Goal: Task Accomplishment & Management: Manage account settings

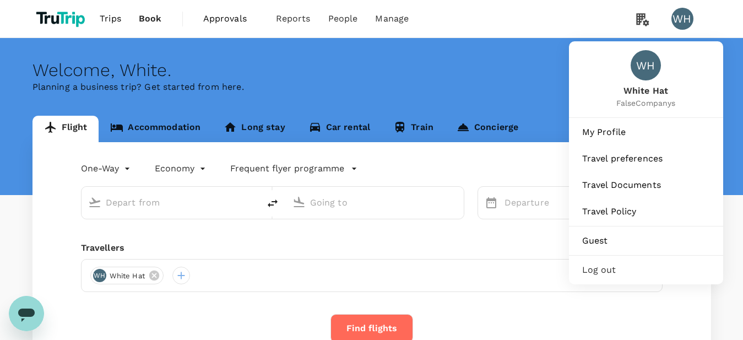
click at [680, 12] on div "WH" at bounding box center [683, 19] width 22 height 22
click at [600, 136] on span "My Profile" at bounding box center [646, 132] width 128 height 13
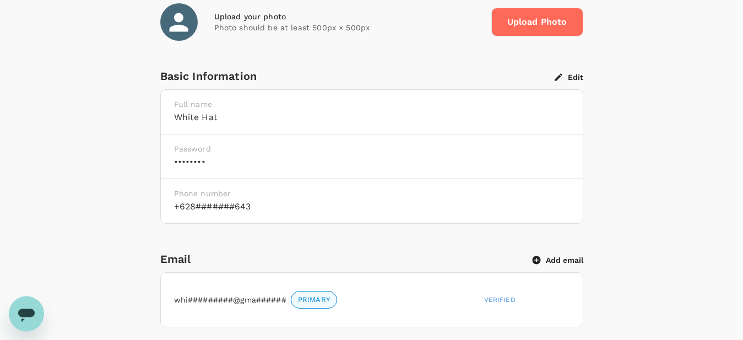
scroll to position [225, 0]
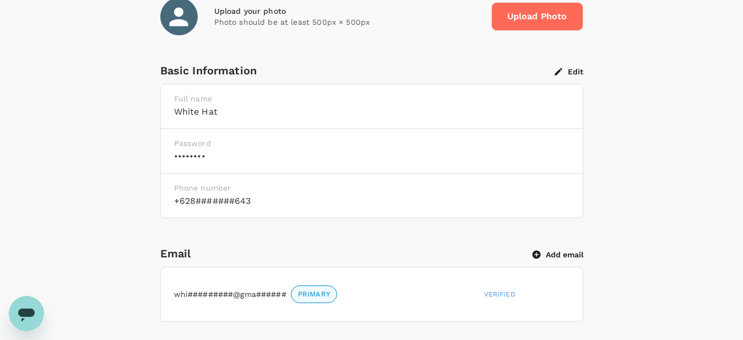
click at [581, 74] on button "Edit" at bounding box center [569, 72] width 29 height 10
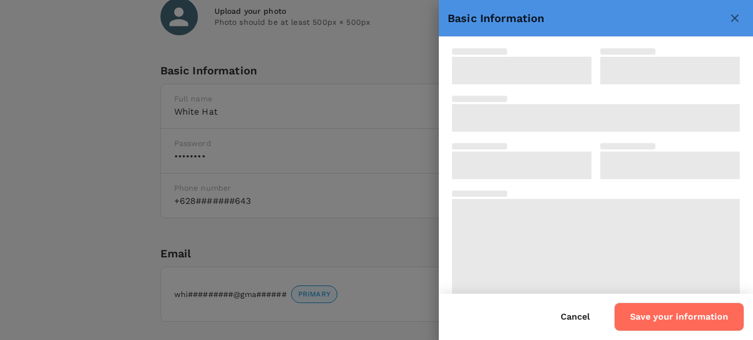
type input "White"
type input "Hat"
type input "62"
type input "85158277643"
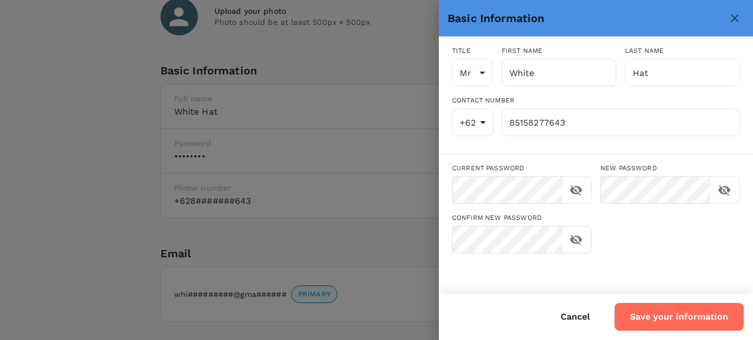
click at [585, 315] on button "Cancel" at bounding box center [575, 317] width 60 height 28
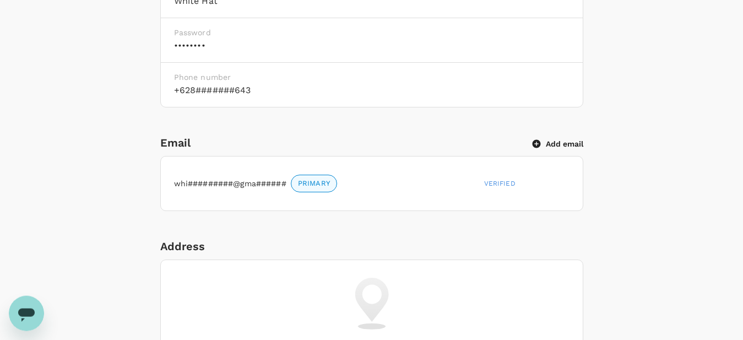
scroll to position [337, 0]
click at [561, 147] on div "Email Add email" at bounding box center [371, 141] width 423 height 18
click at [562, 144] on button "Add email" at bounding box center [558, 142] width 51 height 10
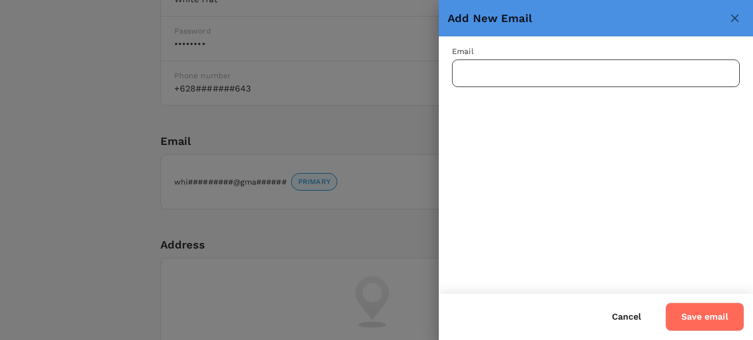
click at [547, 71] on input "text" at bounding box center [596, 74] width 288 height 28
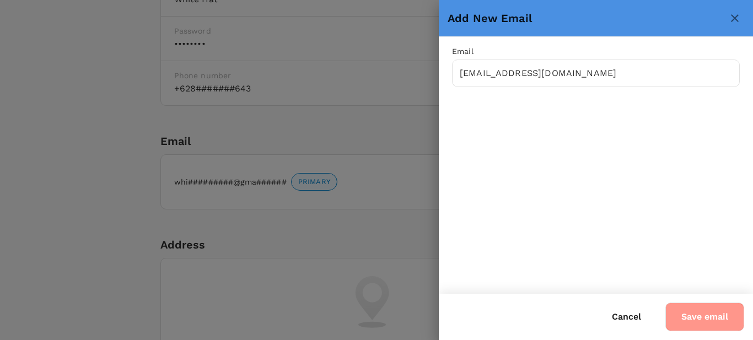
click at [693, 312] on button "Save email" at bounding box center [704, 316] width 79 height 29
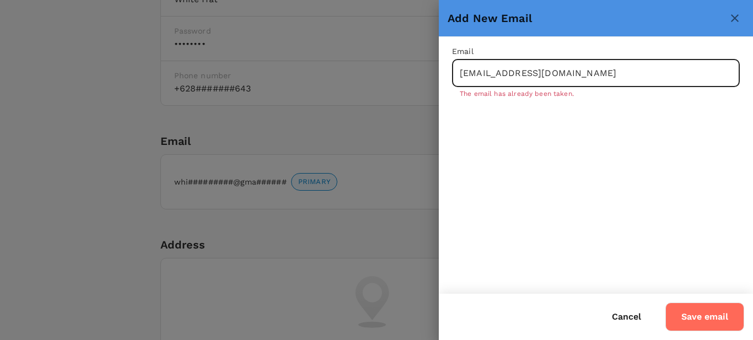
drag, startPoint x: 550, startPoint y: 70, endPoint x: 358, endPoint y: 48, distance: 193.5
click at [452, 60] on input "anggiindriyani210800@gmail.com" at bounding box center [596, 74] width 288 height 28
paste input "bmpq71lfp0@osxofulk.com"
paste input "text"
type input "bmpq71lfp0@osxofulk.com"
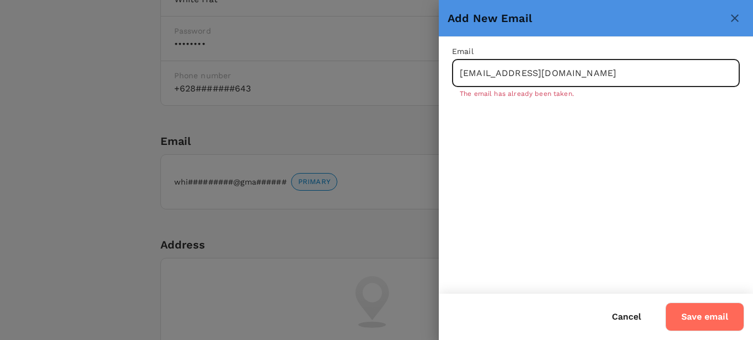
click at [715, 307] on button "Save email" at bounding box center [704, 316] width 79 height 29
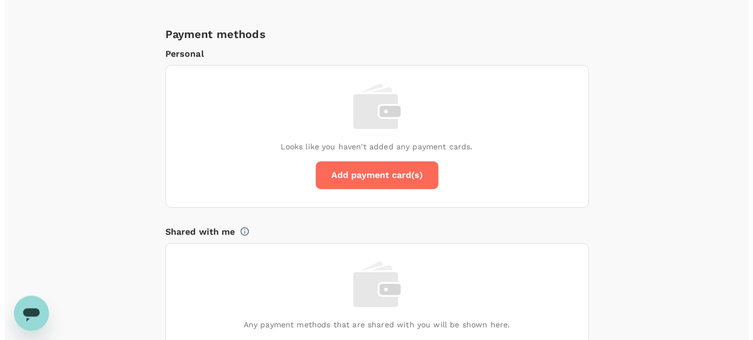
scroll to position [787, 0]
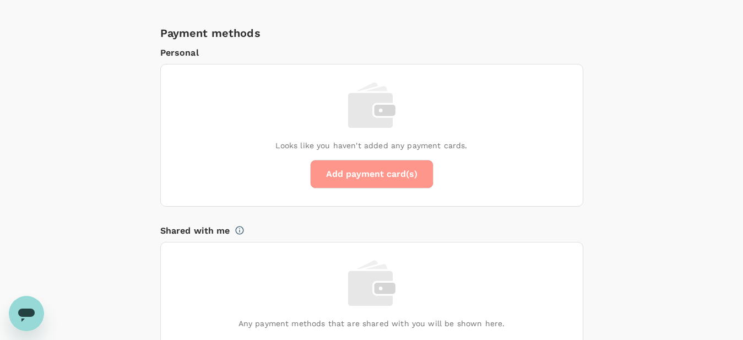
click at [338, 164] on button "Add payment card(s)" at bounding box center [371, 174] width 123 height 29
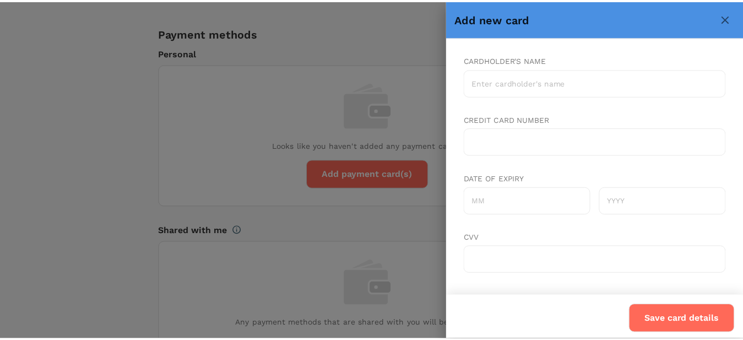
scroll to position [7, 0]
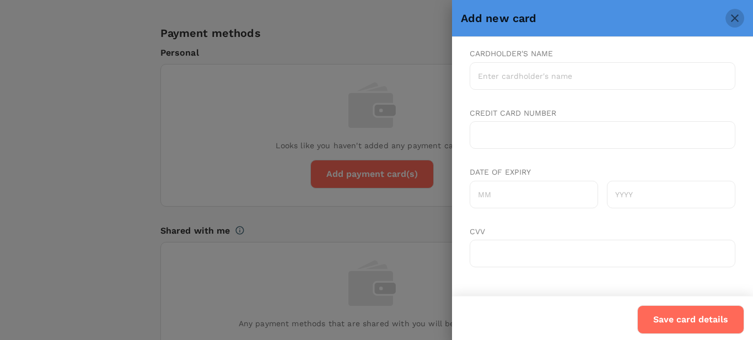
drag, startPoint x: 734, startPoint y: 17, endPoint x: 74, endPoint y: 19, distance: 659.5
click at [734, 17] on icon "close" at bounding box center [735, 18] width 8 height 8
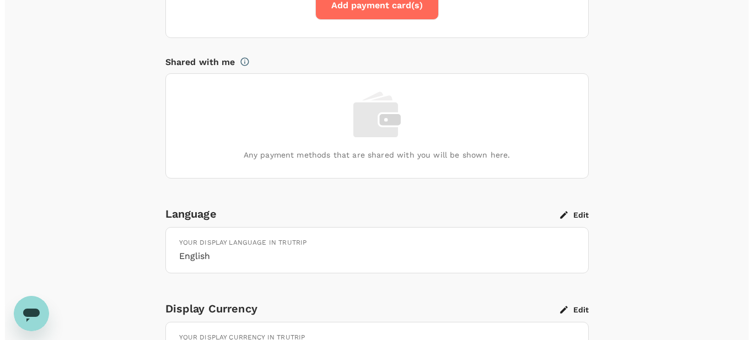
scroll to position [1056, 0]
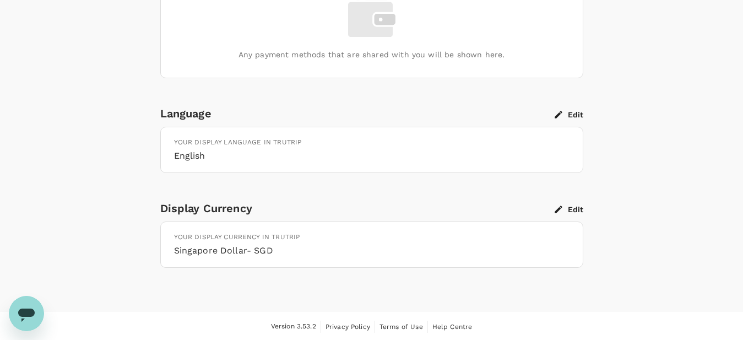
click at [567, 210] on button "Edit" at bounding box center [569, 209] width 29 height 10
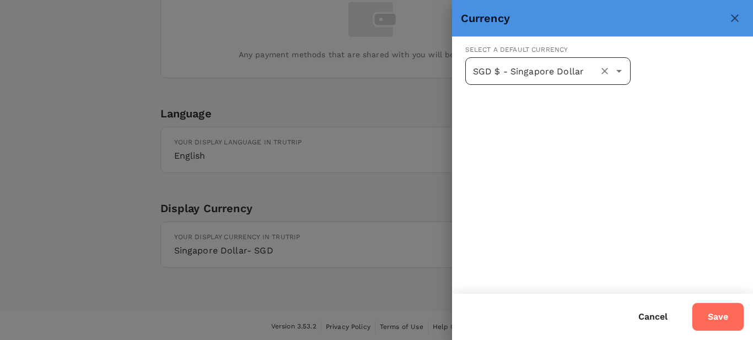
click at [586, 71] on input "SGD $ - Singapore Dollar" at bounding box center [532, 71] width 125 height 21
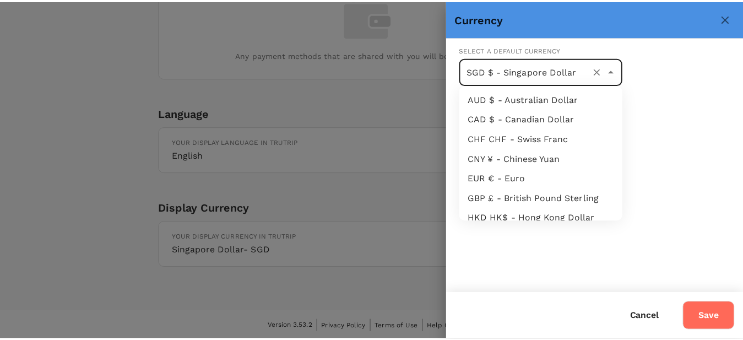
scroll to position [186, 0]
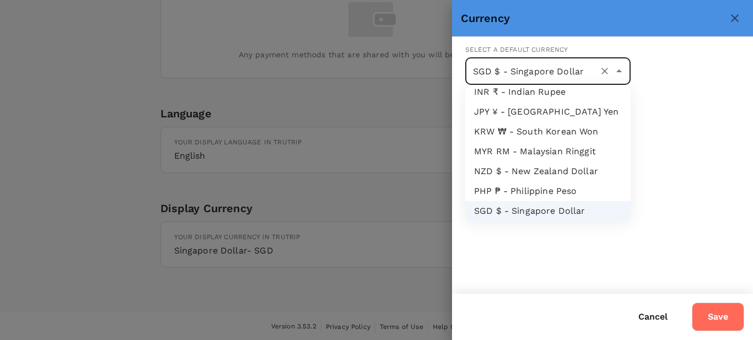
click at [395, 269] on div at bounding box center [376, 170] width 753 height 340
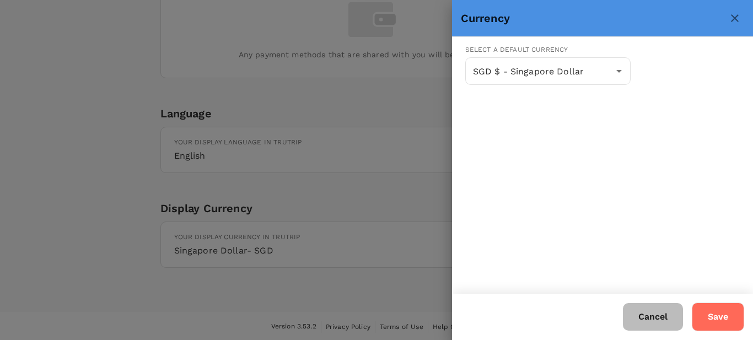
click at [660, 315] on button "Cancel" at bounding box center [653, 317] width 60 height 28
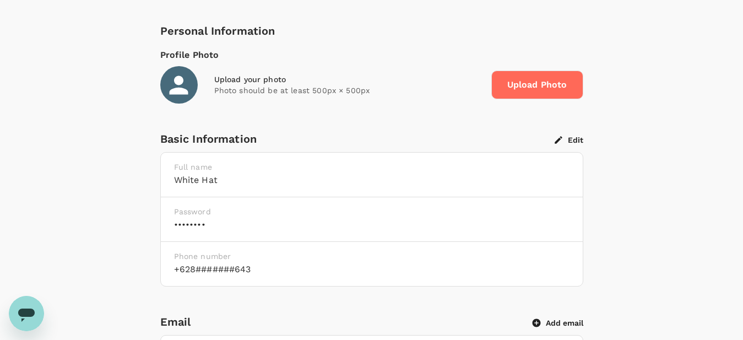
scroll to position [0, 0]
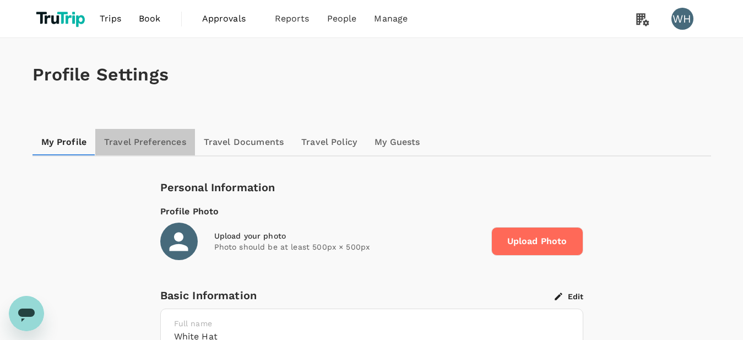
click at [96, 145] on link "Travel Preferences" at bounding box center [145, 142] width 100 height 26
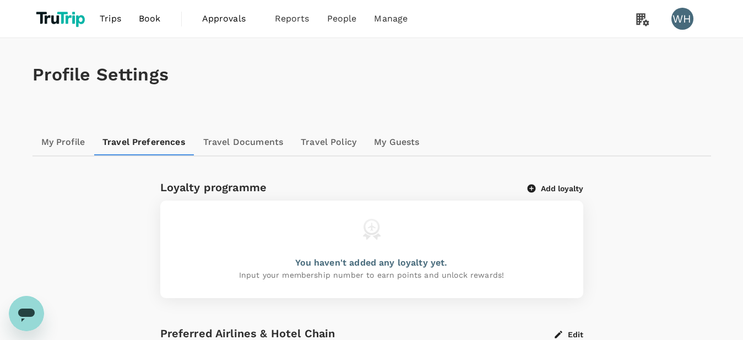
click at [546, 191] on button "Add loyalty" at bounding box center [556, 188] width 56 height 10
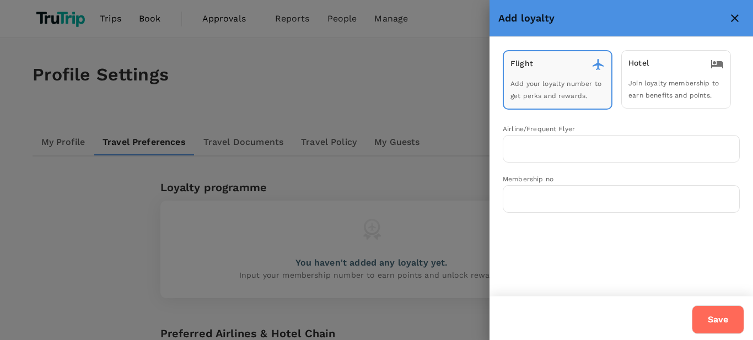
click at [735, 22] on icon "close" at bounding box center [734, 18] width 13 height 13
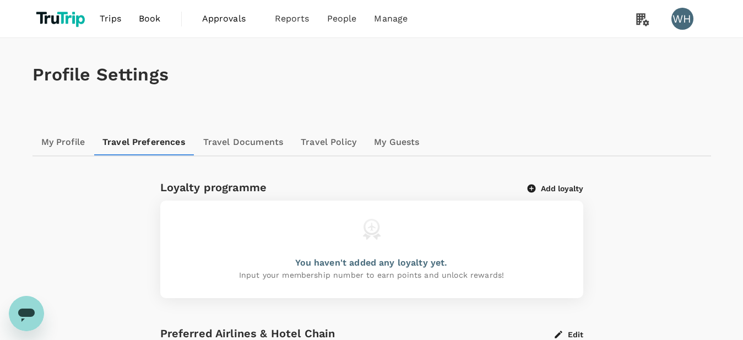
click at [240, 138] on link "Travel Documents" at bounding box center [243, 142] width 98 height 26
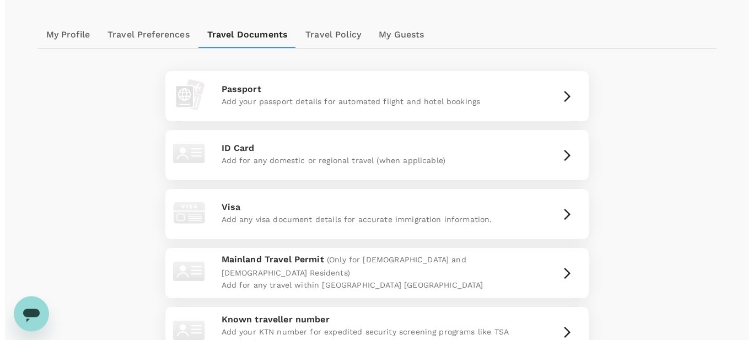
scroll to position [112, 0]
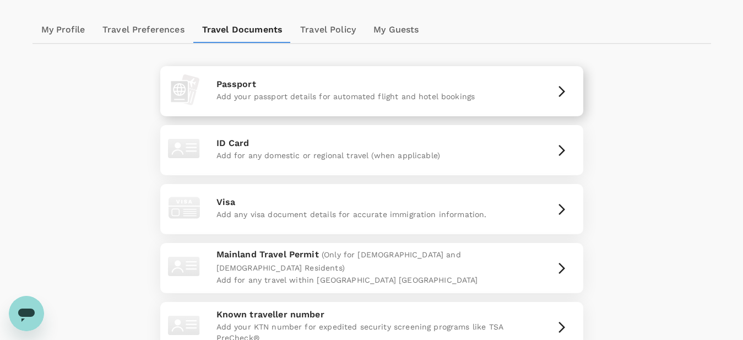
click at [519, 91] on p "Add your passport details for automated flight and hotel bookings" at bounding box center [372, 96] width 311 height 11
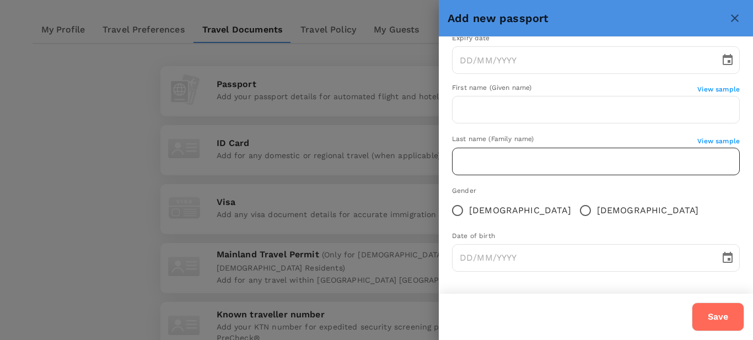
scroll to position [0, 0]
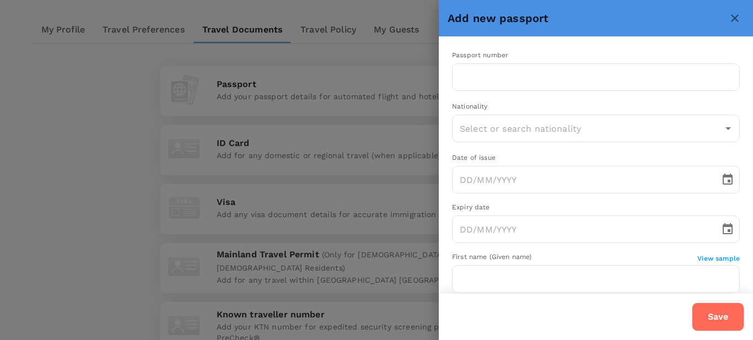
click at [738, 21] on icon "close" at bounding box center [734, 18] width 13 height 13
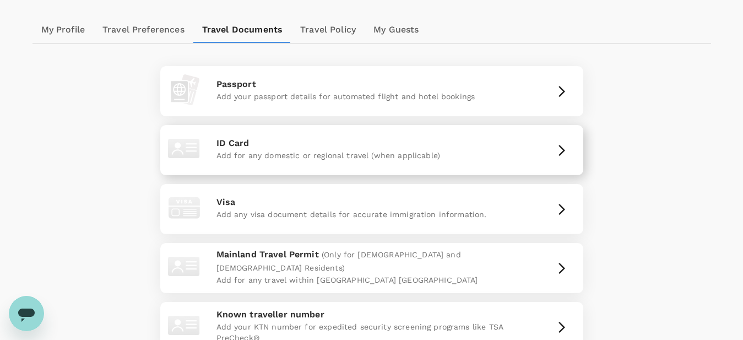
click at [404, 164] on div "Add for any domestic or regional travel (when applicable)" at bounding box center [372, 157] width 311 height 14
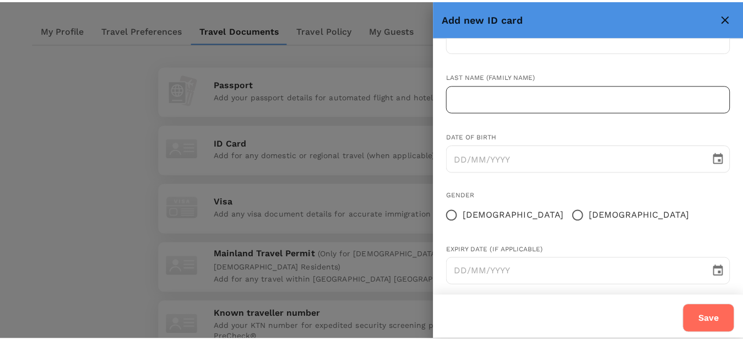
scroll to position [170, 0]
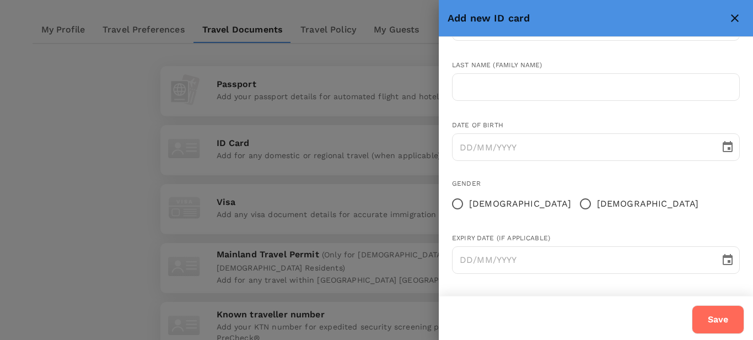
click at [733, 19] on icon "close" at bounding box center [735, 18] width 8 height 8
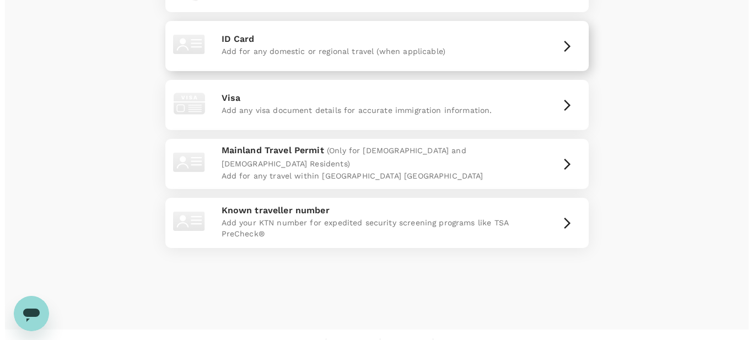
scroll to position [225, 0]
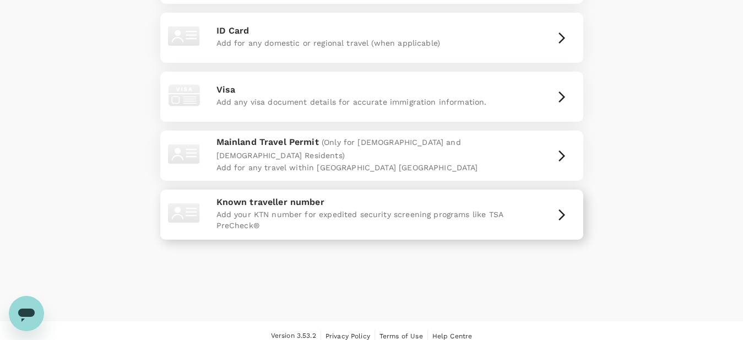
click at [461, 224] on p "Add your KTN number for expedited security screening programs like TSA PreCheck®" at bounding box center [372, 220] width 311 height 22
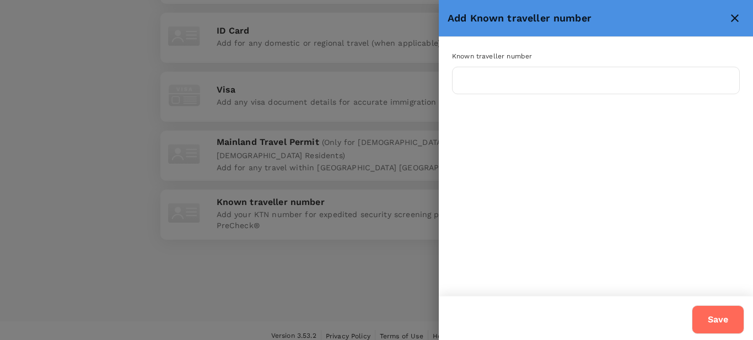
click at [733, 19] on icon "close" at bounding box center [735, 18] width 8 height 8
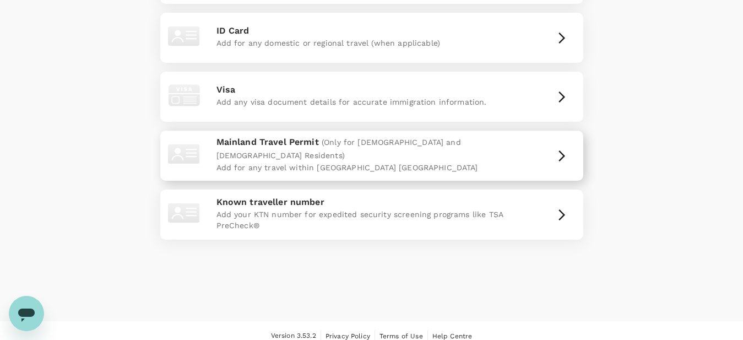
click at [489, 162] on p "Add for any travel within Mainland China" at bounding box center [372, 167] width 311 height 11
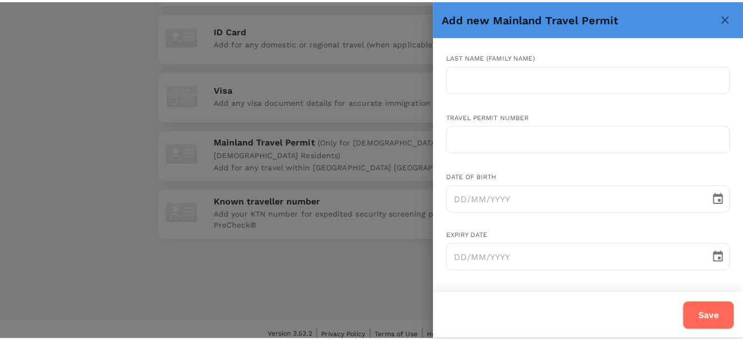
scroll to position [0, 0]
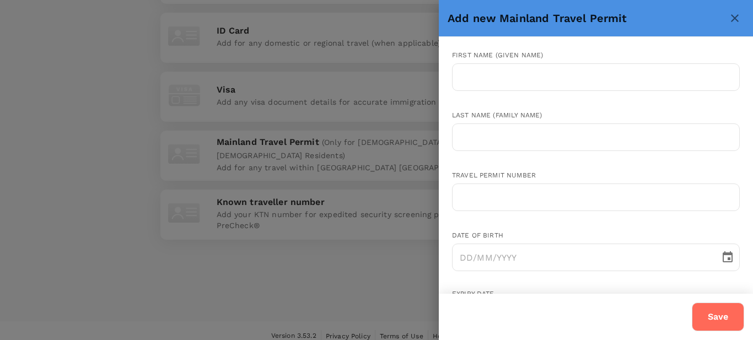
click at [737, 16] on icon "close" at bounding box center [735, 18] width 8 height 8
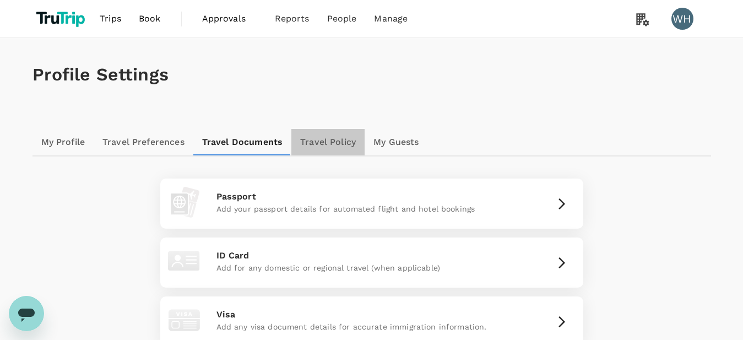
click at [333, 148] on link "Travel Policy" at bounding box center [327, 142] width 73 height 26
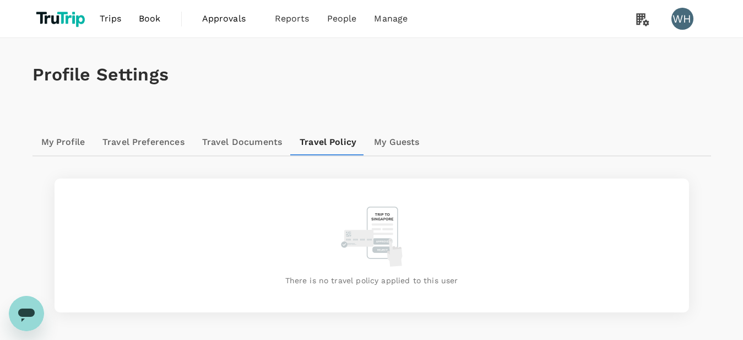
click at [398, 143] on link "My Guests" at bounding box center [396, 142] width 63 height 26
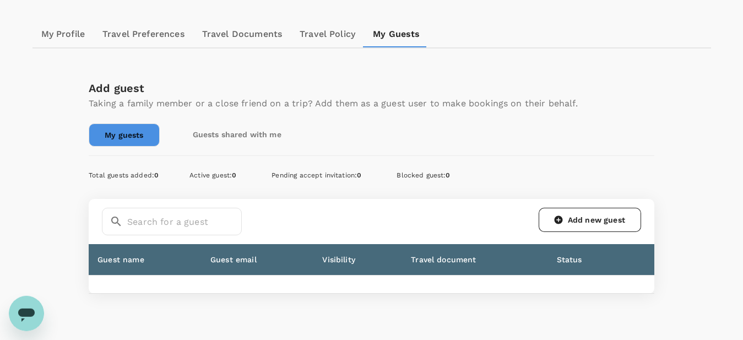
scroll to position [112, 0]
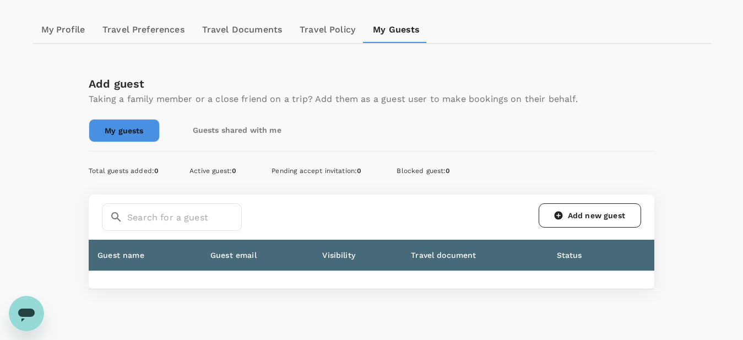
click at [571, 218] on link "Add new guest" at bounding box center [590, 215] width 102 height 24
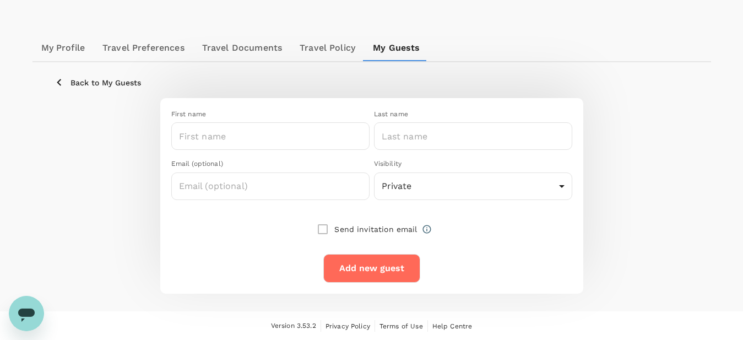
scroll to position [95, 0]
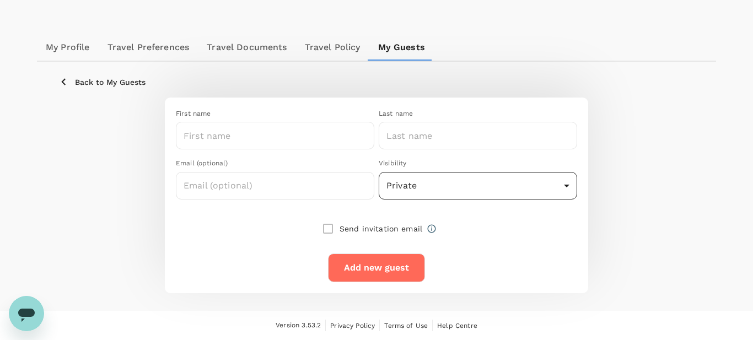
click at [439, 194] on body "Trips Book Approvals 0 Reports People Manage WH Profile Settings My Profile Tra…" at bounding box center [376, 122] width 753 height 435
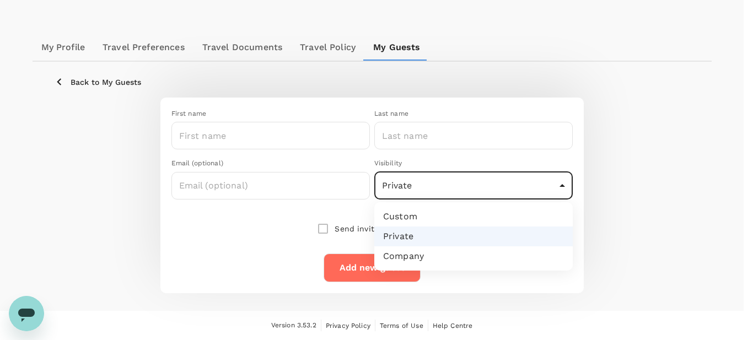
click at [421, 217] on li "Custom" at bounding box center [473, 217] width 198 height 20
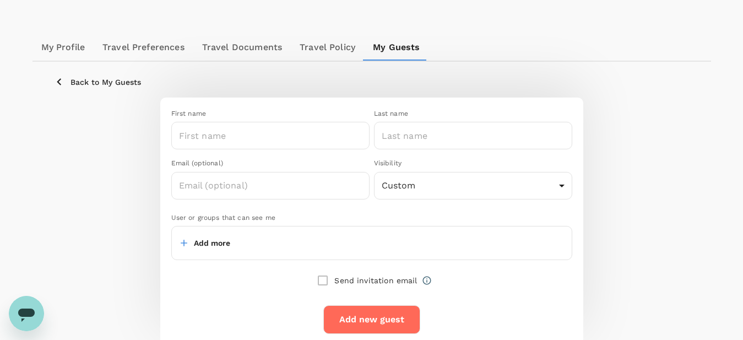
click at [313, 236] on div "Add more" at bounding box center [371, 243] width 401 height 34
click at [217, 250] on button "Add more" at bounding box center [206, 243] width 50 height 20
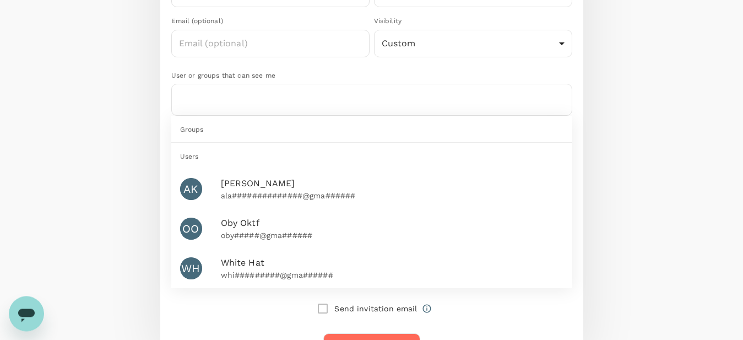
scroll to position [263, 0]
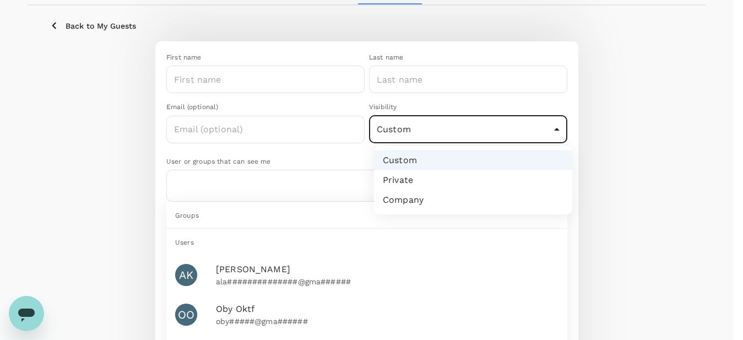
click at [412, 128] on body "Trips Book Approvals 0 Reports People Manage WH Profile Settings My Profile Tra…" at bounding box center [371, 177] width 743 height 657
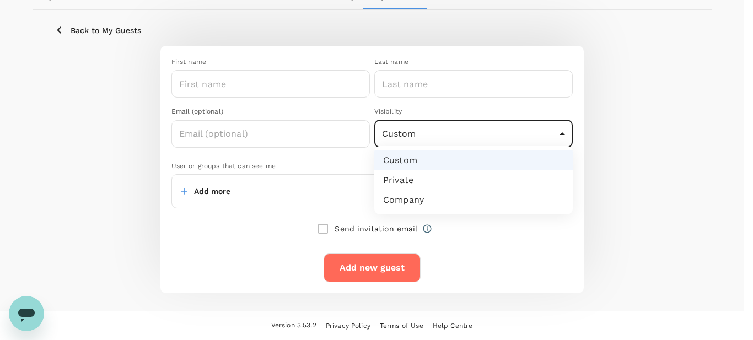
click at [406, 178] on li "Private" at bounding box center [473, 180] width 198 height 20
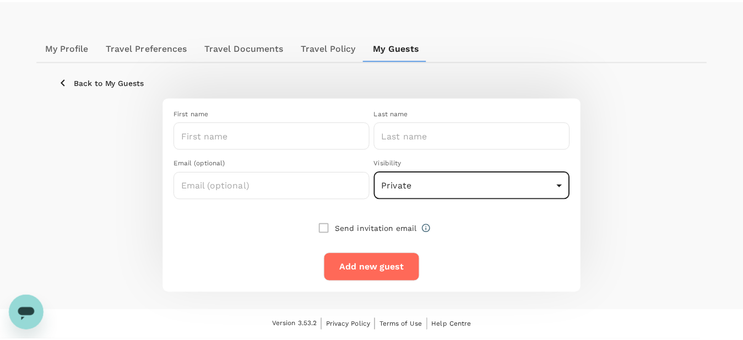
scroll to position [95, 0]
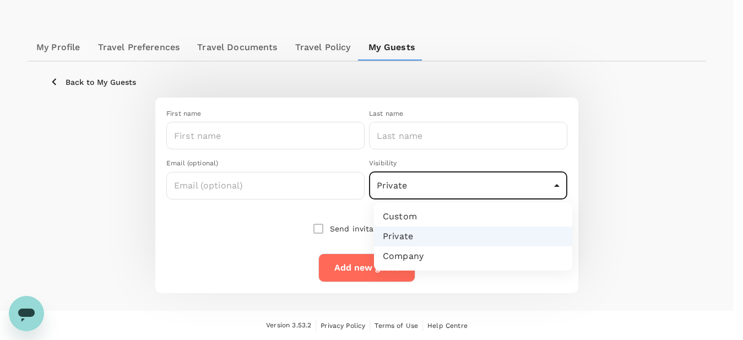
click at [427, 172] on body "Trips Book Approvals 0 Reports People Manage WH Profile Settings My Profile Tra…" at bounding box center [371, 122] width 743 height 435
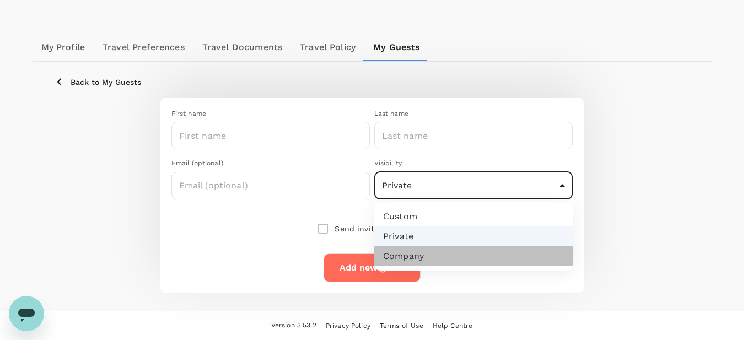
click at [408, 250] on li "Company" at bounding box center [473, 256] width 198 height 20
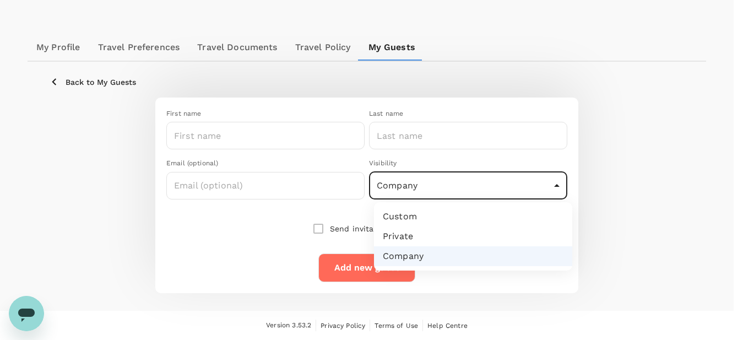
click at [427, 190] on body "Trips Book Approvals 0 Reports People Manage WH Profile Settings My Profile Tra…" at bounding box center [371, 122] width 743 height 435
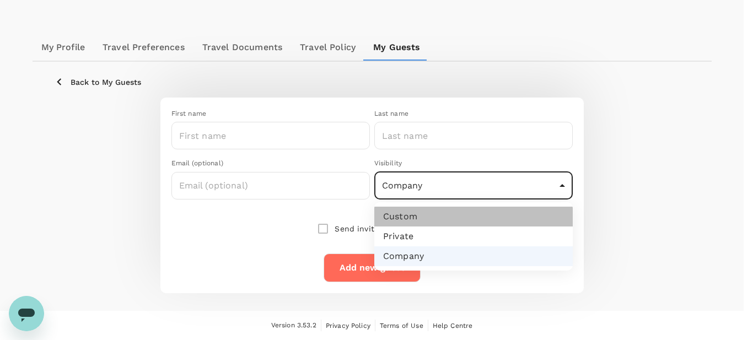
click at [426, 215] on li "Custom" at bounding box center [473, 217] width 198 height 20
type input "custom"
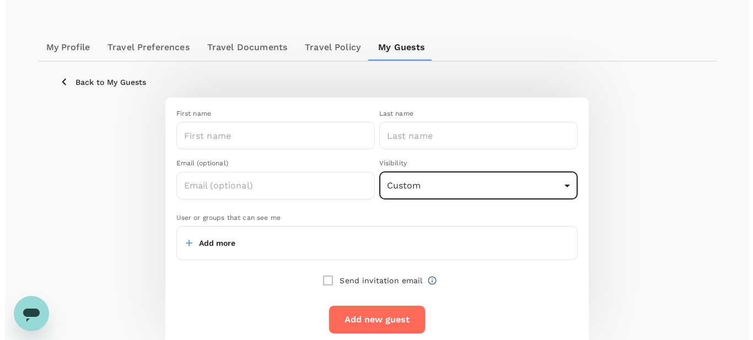
scroll to position [147, 0]
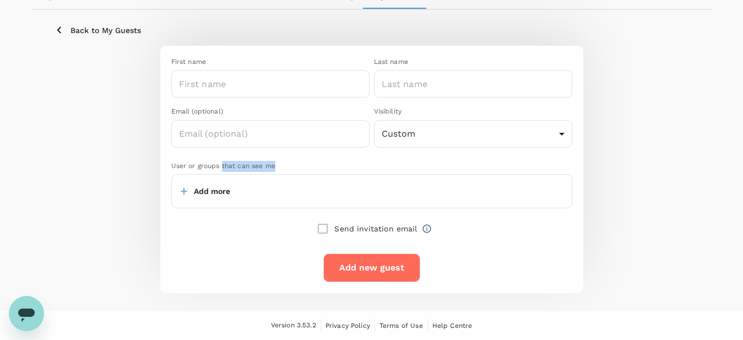
drag, startPoint x: 221, startPoint y: 167, endPoint x: 281, endPoint y: 167, distance: 59.5
click at [281, 167] on div "User or groups that can see me" at bounding box center [371, 166] width 401 height 11
click at [288, 167] on div "User or groups that can see me" at bounding box center [371, 166] width 401 height 11
drag, startPoint x: 282, startPoint y: 169, endPoint x: 171, endPoint y: 169, distance: 110.7
click at [171, 169] on div "User or groups that can see me Add more" at bounding box center [368, 178] width 410 height 61
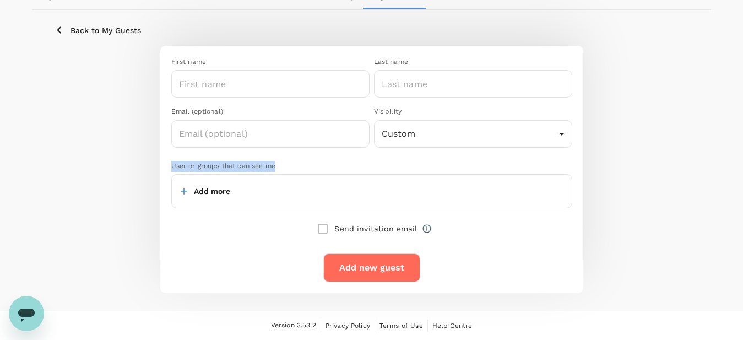
copy div "User or groups that can see me"
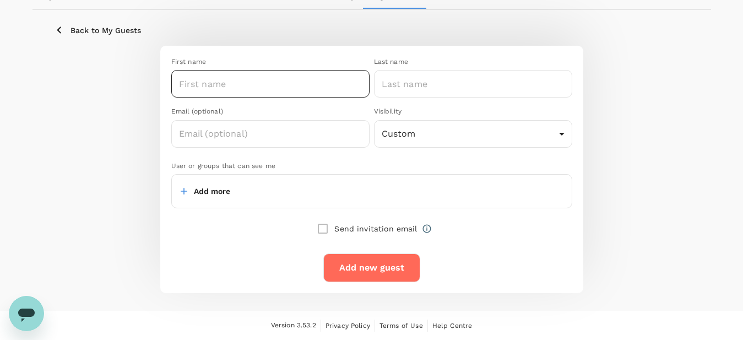
click at [269, 85] on input "text" at bounding box center [270, 84] width 198 height 28
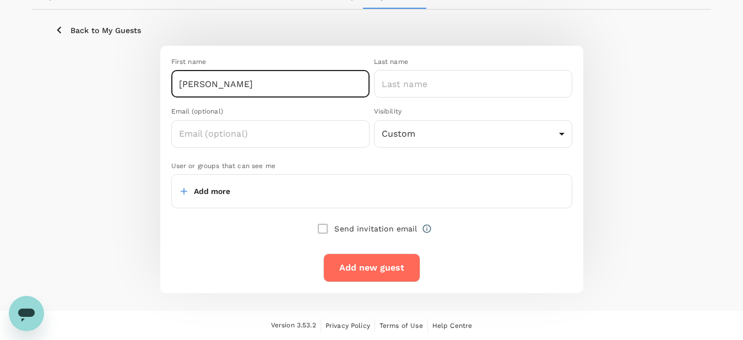
type input "Kevin"
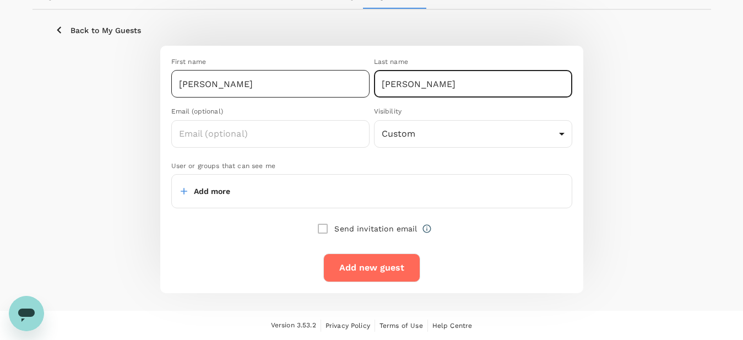
type input "DeBruyne"
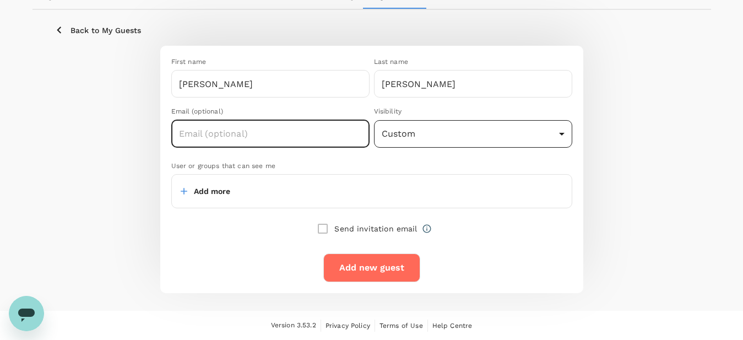
click at [491, 131] on body "Trips Book Approvals 0 Reports People Manage WH Profile Settings My Profile Tra…" at bounding box center [371, 96] width 743 height 487
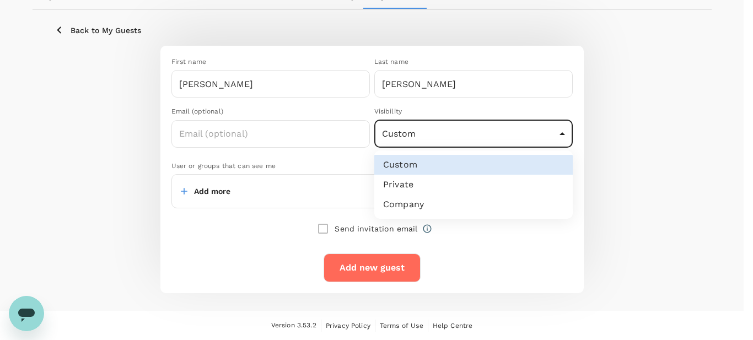
click at [424, 201] on li "Company" at bounding box center [473, 204] width 198 height 20
type input "company"
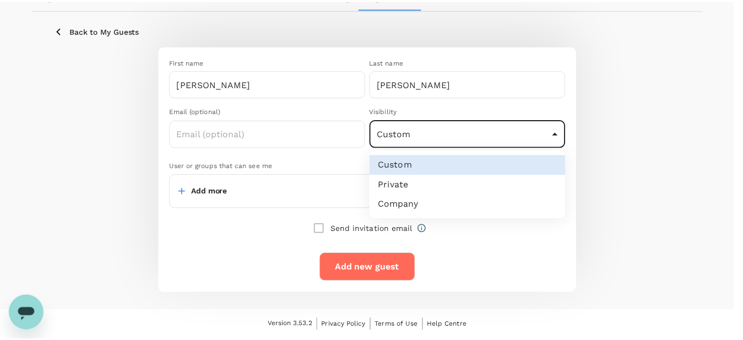
scroll to position [95, 0]
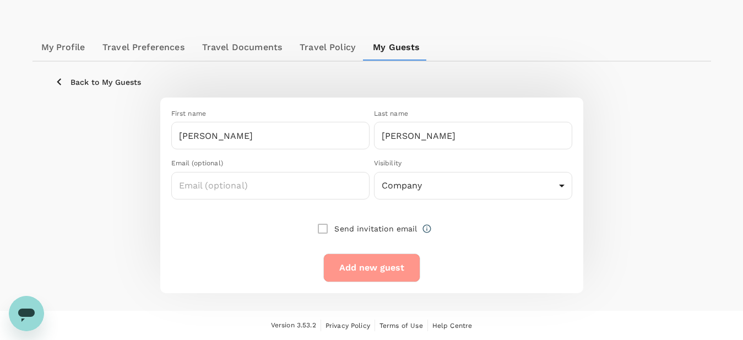
click at [370, 271] on button "Add new guest" at bounding box center [371, 267] width 97 height 29
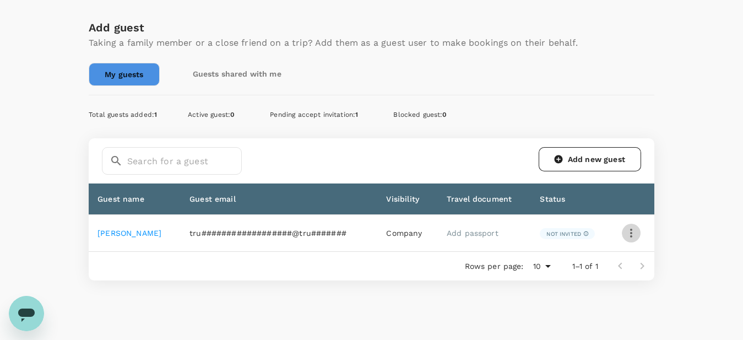
click at [634, 231] on icon "button" at bounding box center [631, 232] width 13 height 13
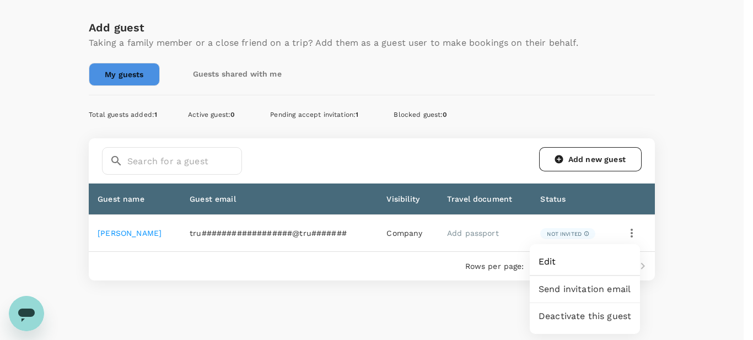
click at [577, 262] on span "Edit" at bounding box center [584, 261] width 93 height 13
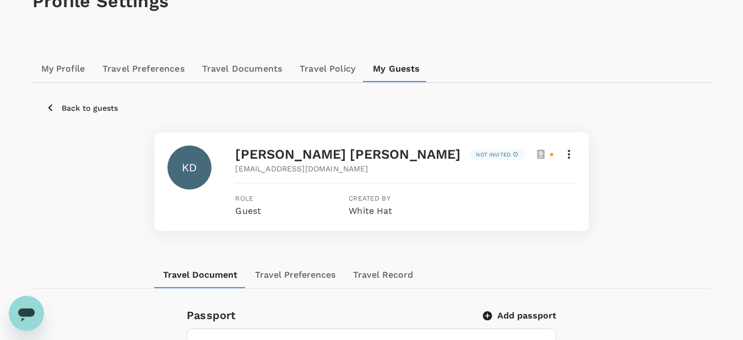
scroll to position [56, 0]
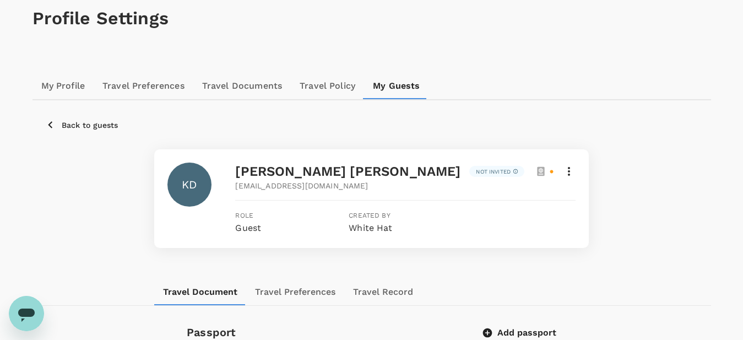
click at [569, 175] on icon at bounding box center [569, 171] width 2 height 9
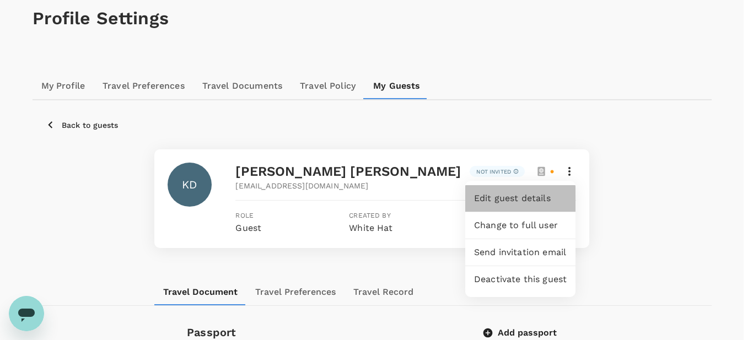
click at [544, 197] on span "Edit guest details" at bounding box center [520, 198] width 93 height 13
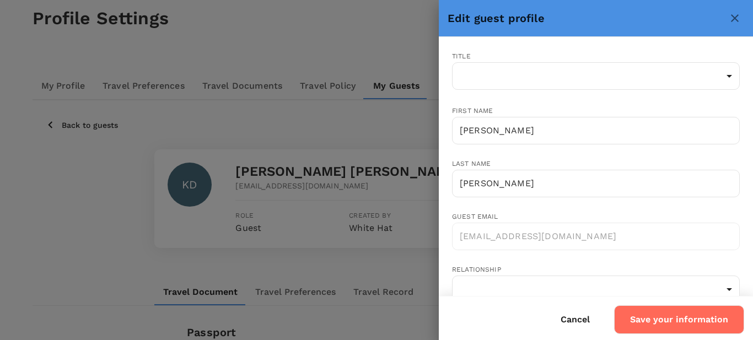
click at [579, 323] on button "Cancel" at bounding box center [575, 320] width 60 height 28
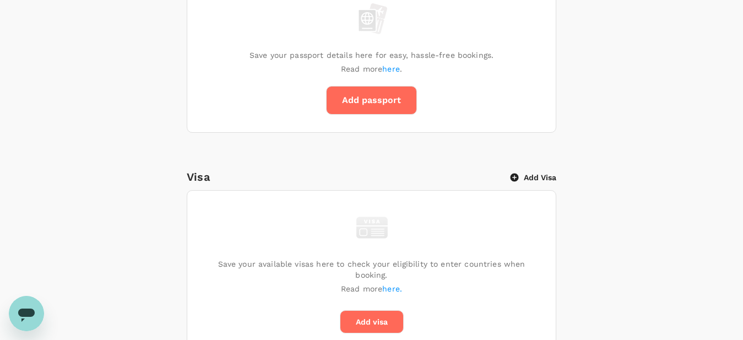
scroll to position [139, 0]
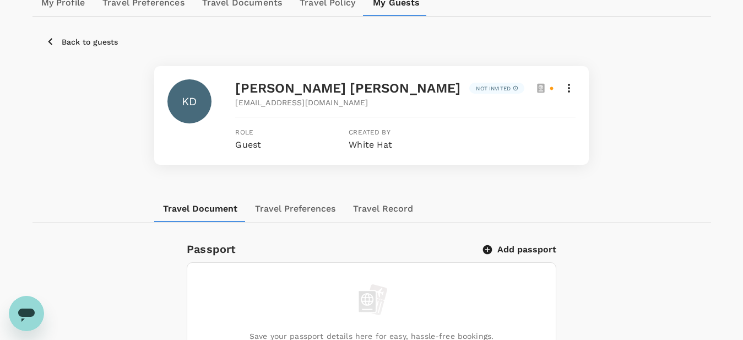
click at [549, 92] on div at bounding box center [545, 88] width 18 height 11
click at [552, 88] on icon at bounding box center [551, 87] width 3 height 3
click at [292, 207] on button "Travel Preferences" at bounding box center [295, 209] width 98 height 26
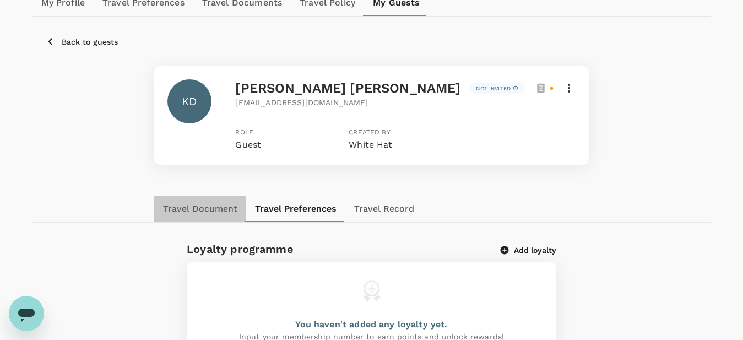
click at [201, 213] on button "Travel Document" at bounding box center [200, 209] width 92 height 26
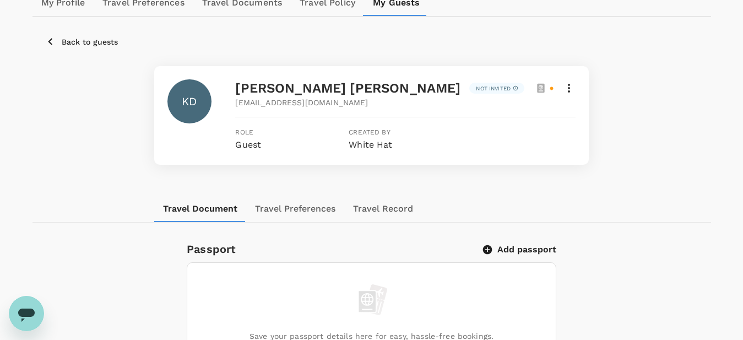
click at [577, 86] on div "KD Kevin DeBruyne Not invited trutripguest+wJMdyGFS@trutrip.co Role Guest Creat…" at bounding box center [371, 115] width 435 height 99
click at [565, 91] on icon at bounding box center [569, 88] width 13 height 13
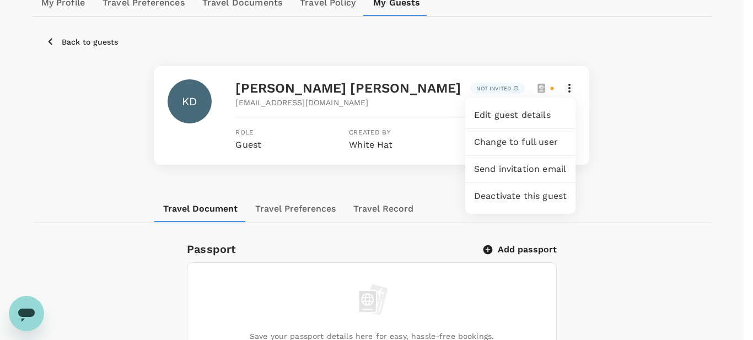
click at [538, 114] on span "Edit guest details" at bounding box center [520, 115] width 93 height 13
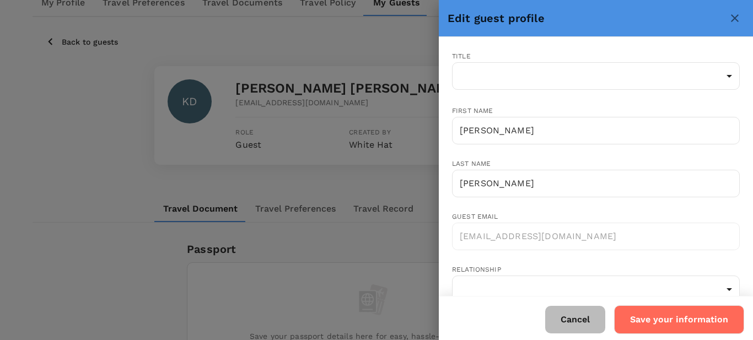
click at [586, 320] on button "Cancel" at bounding box center [575, 320] width 60 height 28
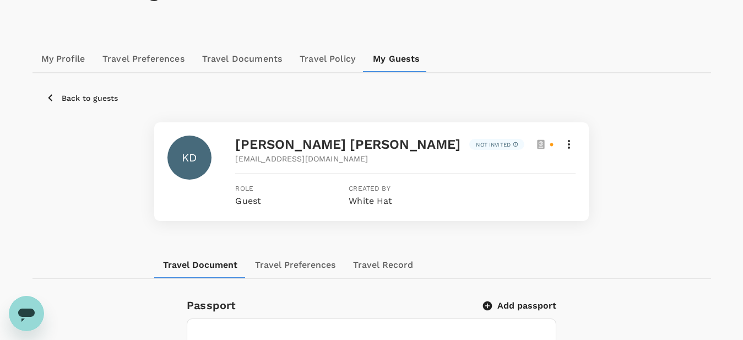
scroll to position [0, 0]
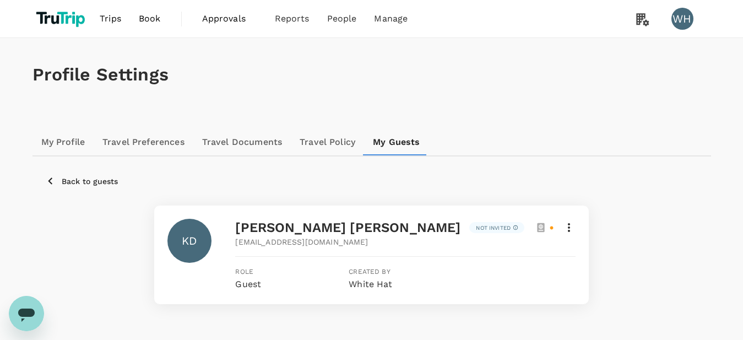
click at [85, 179] on p "Back to guests" at bounding box center [90, 181] width 56 height 11
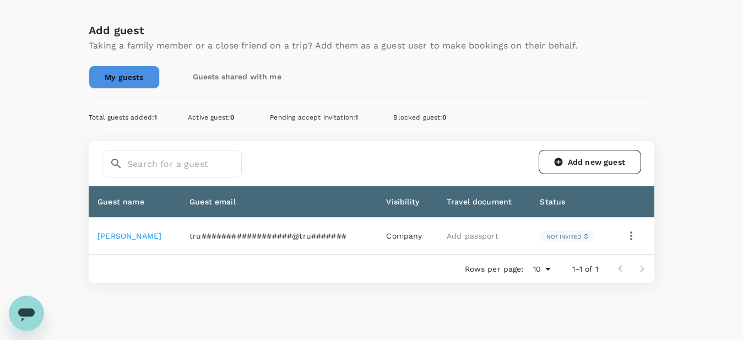
scroll to position [169, 0]
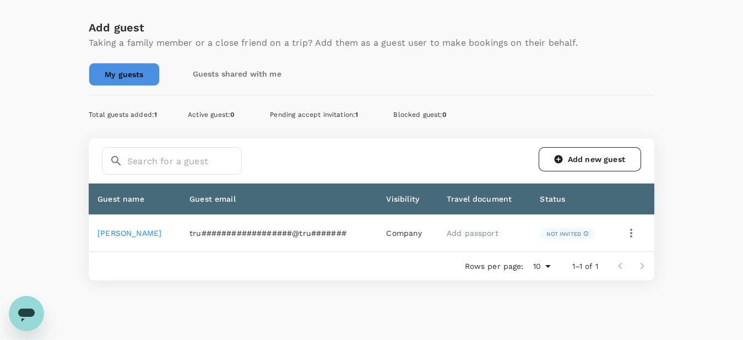
click at [640, 239] on td at bounding box center [633, 233] width 41 height 37
click at [632, 233] on icon "button" at bounding box center [631, 232] width 13 height 13
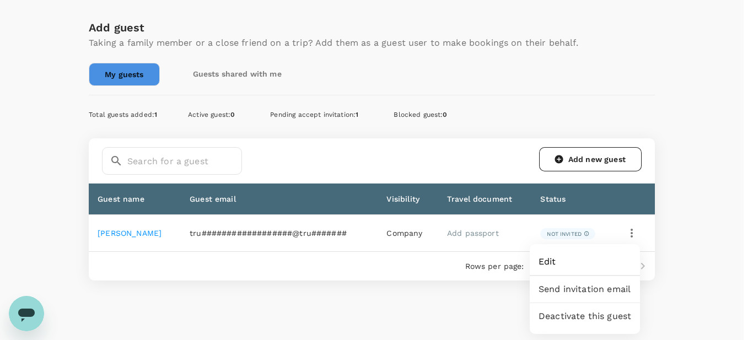
click at [585, 292] on span "Send invitation email" at bounding box center [584, 289] width 93 height 13
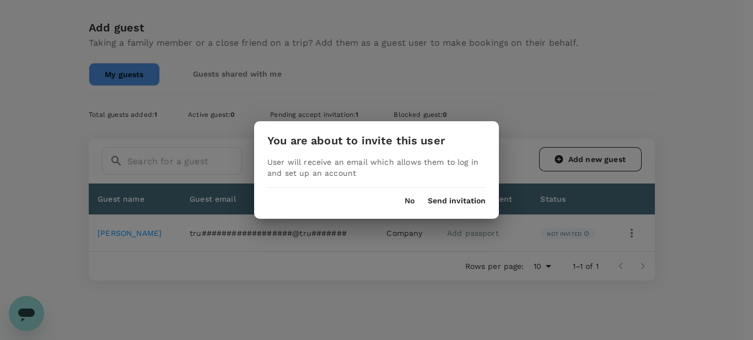
click at [462, 204] on button "Send invitation" at bounding box center [457, 201] width 58 height 9
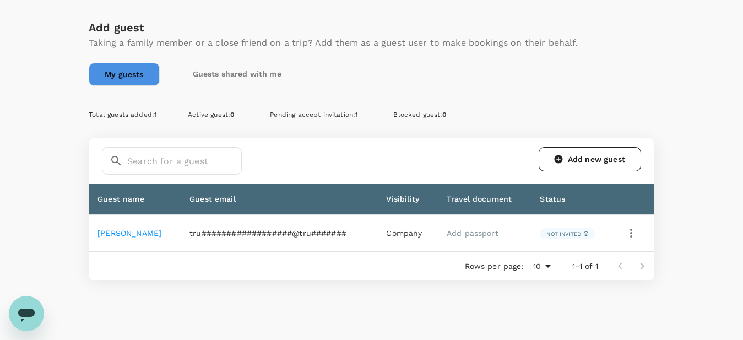
click at [137, 230] on link "Kevin DeBruyne" at bounding box center [130, 233] width 64 height 9
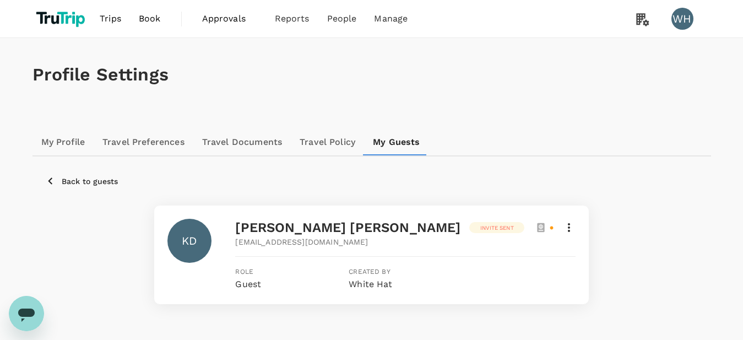
click at [90, 182] on p "Back to guests" at bounding box center [90, 181] width 56 height 11
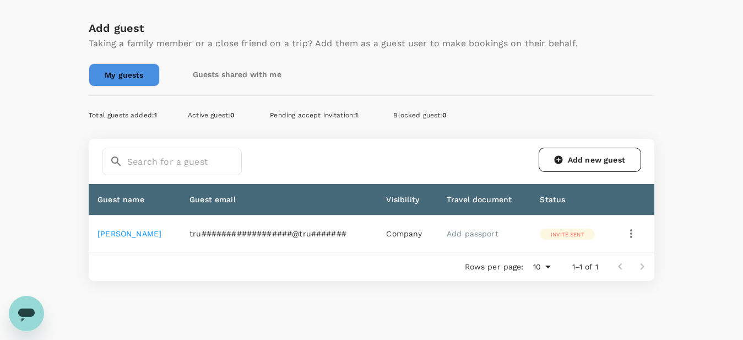
scroll to position [169, 0]
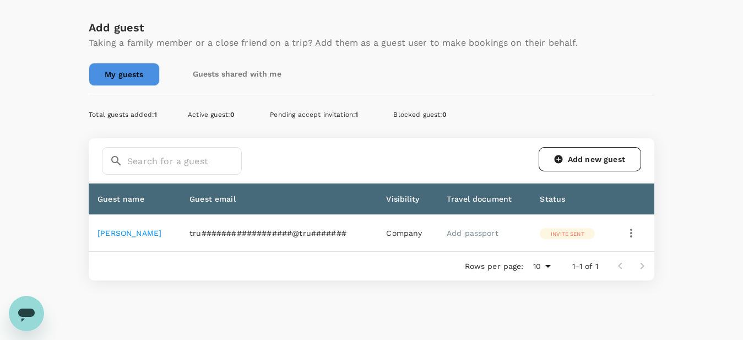
click at [259, 71] on link "Guests shared with me" at bounding box center [237, 74] width 120 height 22
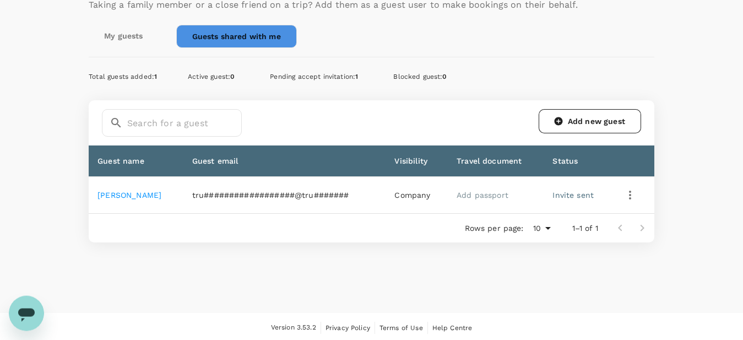
scroll to position [208, 0]
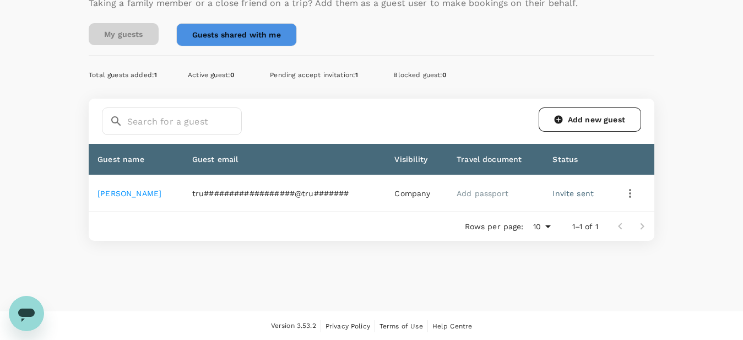
click at [126, 31] on link "My guests" at bounding box center [123, 34] width 69 height 22
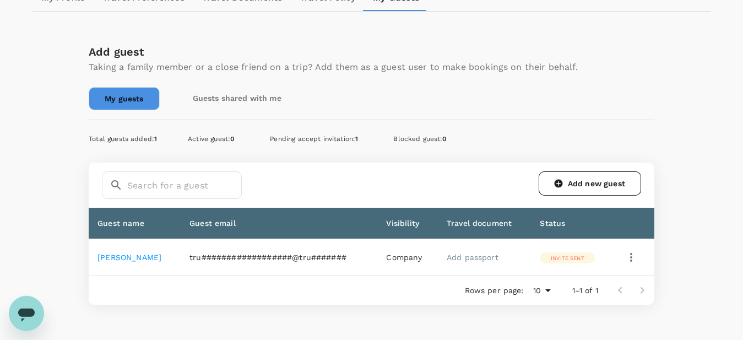
scroll to position [208, 0]
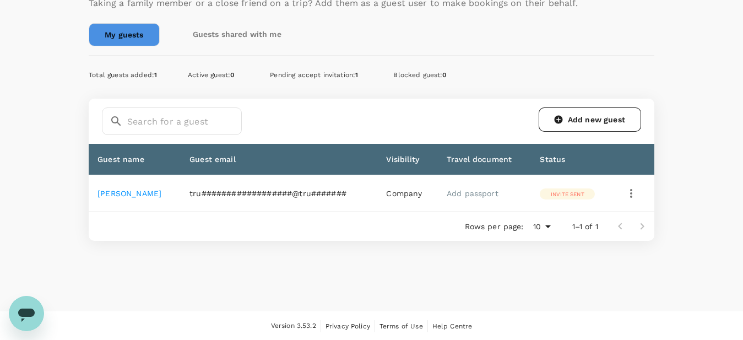
click at [626, 193] on icon "button" at bounding box center [631, 193] width 13 height 13
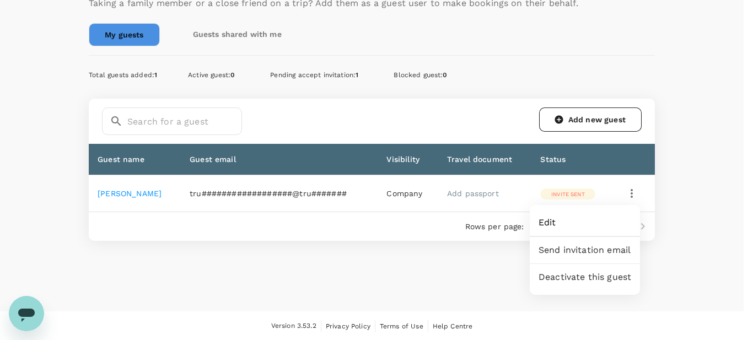
click at [398, 284] on div at bounding box center [376, 170] width 753 height 340
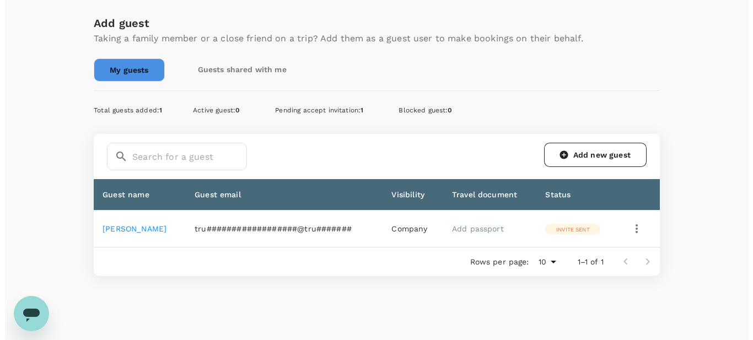
scroll to position [152, 0]
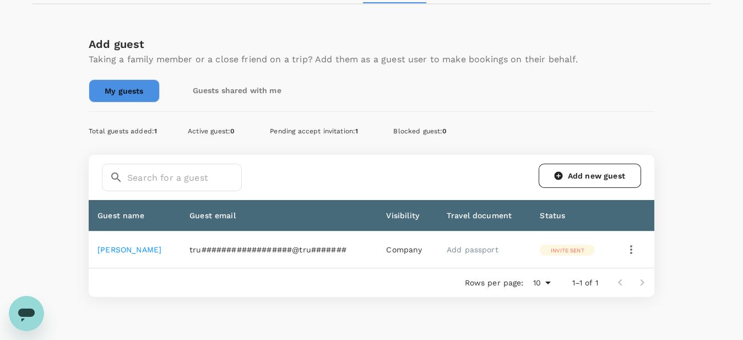
click at [635, 250] on icon "button" at bounding box center [631, 249] width 13 height 13
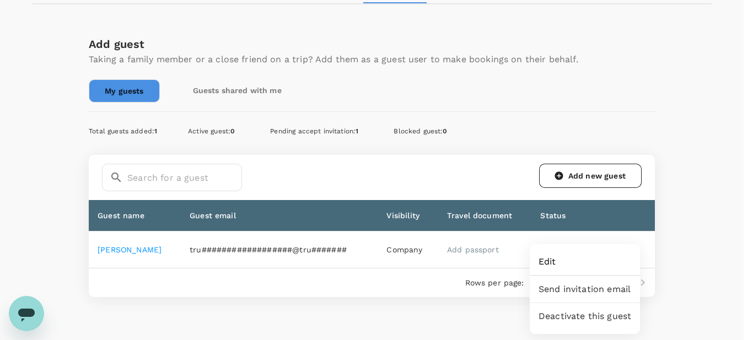
click at [559, 260] on span "Edit" at bounding box center [584, 261] width 93 height 13
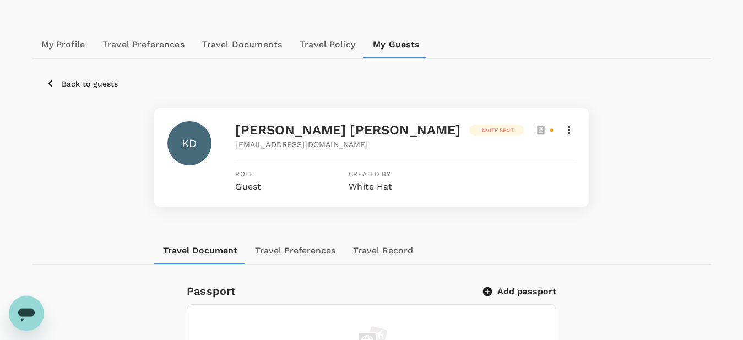
scroll to position [112, 0]
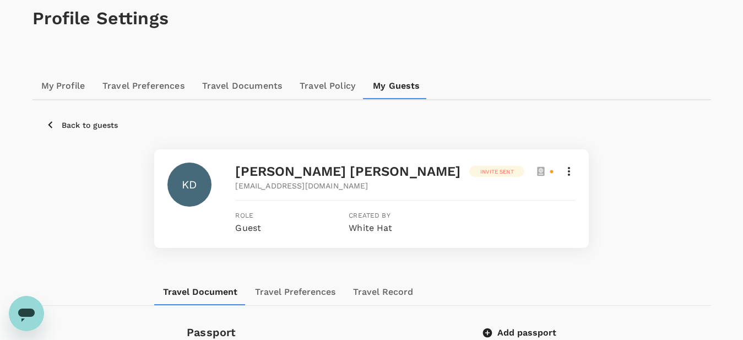
click at [108, 130] on p "Back to guests" at bounding box center [90, 125] width 56 height 11
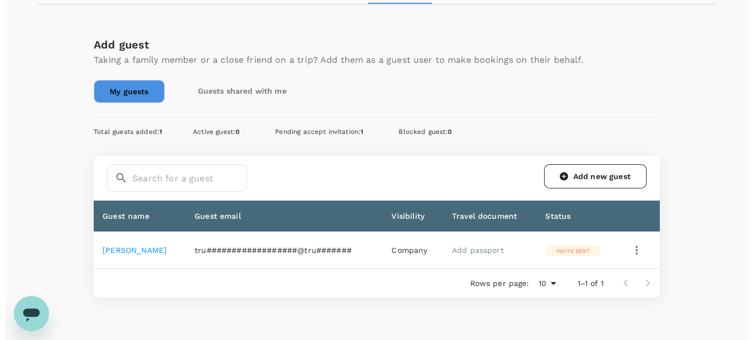
scroll to position [152, 0]
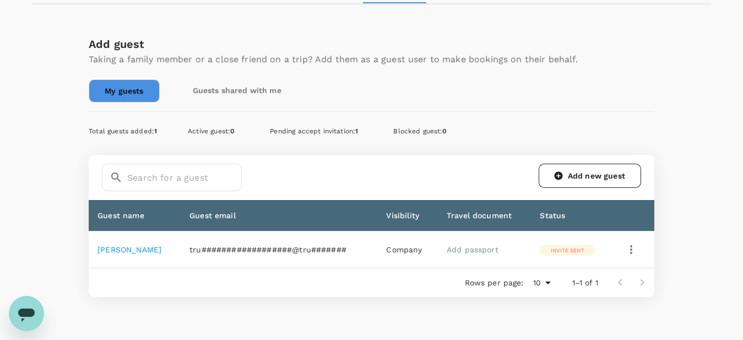
click at [630, 253] on icon "button" at bounding box center [631, 249] width 2 height 9
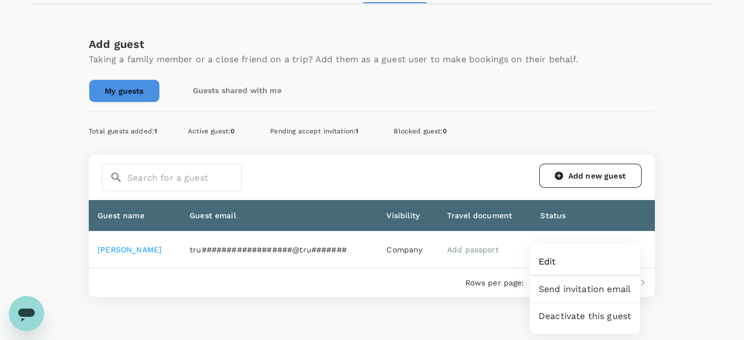
click at [576, 264] on span "Edit" at bounding box center [584, 261] width 93 height 13
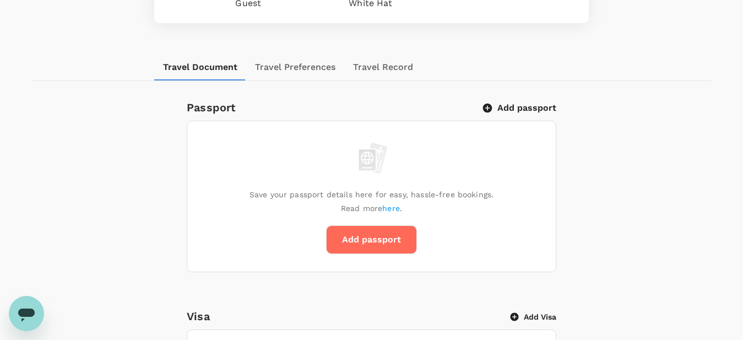
scroll to position [56, 0]
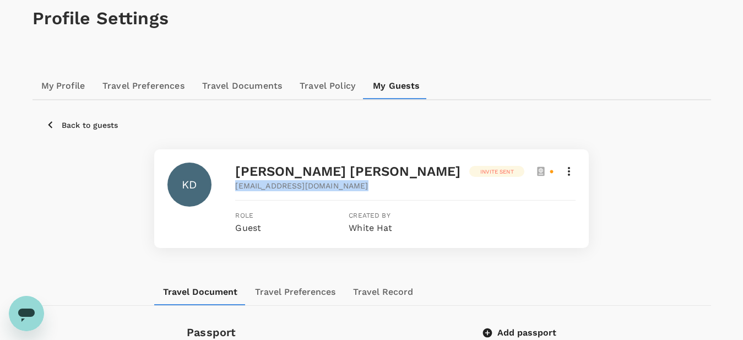
drag, startPoint x: 234, startPoint y: 189, endPoint x: 374, endPoint y: 192, distance: 140.5
click at [374, 192] on div "KD Kevin DeBruyne Invite sent trutripguest+wJMdyGFS@trutrip.co Role Guest Creat…" at bounding box center [371, 199] width 408 height 72
click at [393, 200] on div at bounding box center [405, 200] width 340 height 18
drag, startPoint x: 361, startPoint y: 190, endPoint x: 236, endPoint y: 188, distance: 125.6
click at [236, 188] on div "trutripguest+wJMdyGFS@trutrip.co" at bounding box center [405, 185] width 340 height 11
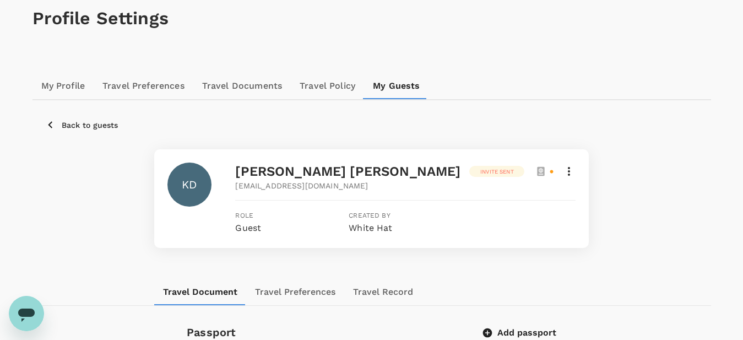
copy span "trutripguest+wJMdyGFS@trutrip.co"
click at [83, 127] on p "Back to guests" at bounding box center [90, 125] width 56 height 11
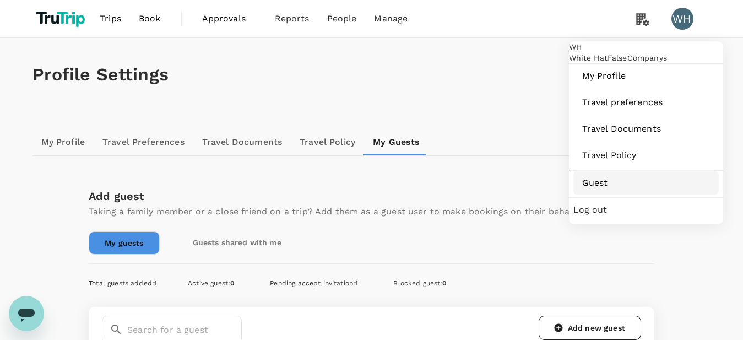
click at [623, 190] on span "Guest" at bounding box center [646, 182] width 128 height 13
click at [684, 25] on div "WH" at bounding box center [683, 19] width 22 height 22
click at [587, 190] on span "Guest" at bounding box center [646, 182] width 128 height 13
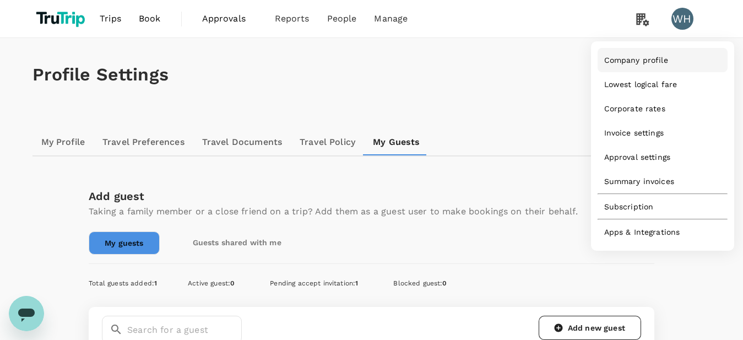
click at [635, 66] on span "Company profile" at bounding box center [636, 60] width 64 height 11
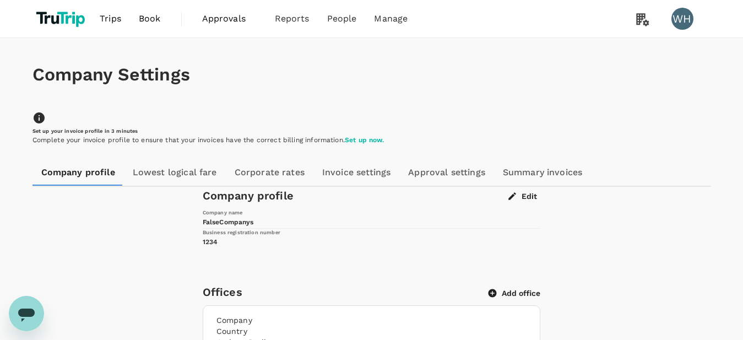
click at [194, 171] on link "Lowest logical fare" at bounding box center [175, 172] width 102 height 26
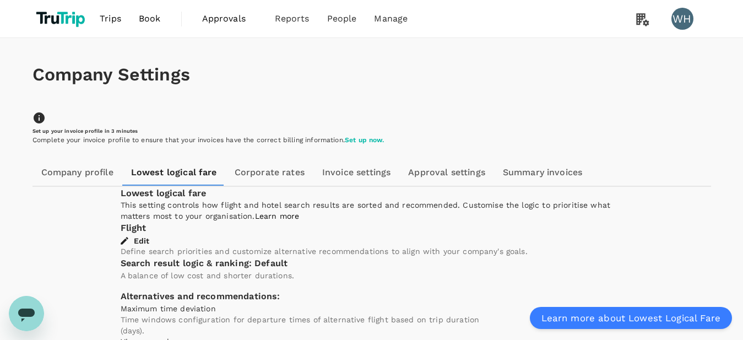
click at [246, 177] on link "Corporate rates" at bounding box center [270, 172] width 88 height 26
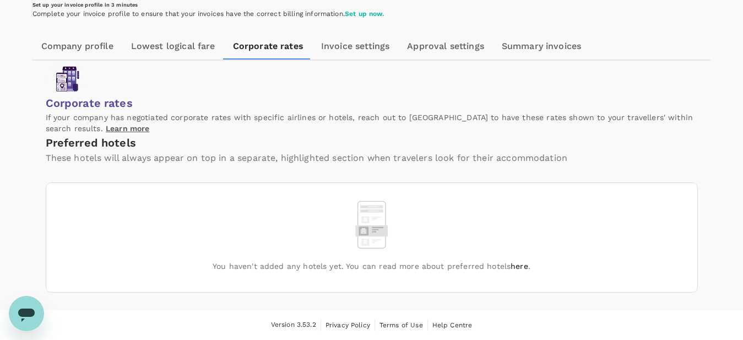
scroll to position [170, 0]
click at [515, 267] on link "here" at bounding box center [520, 266] width 18 height 9
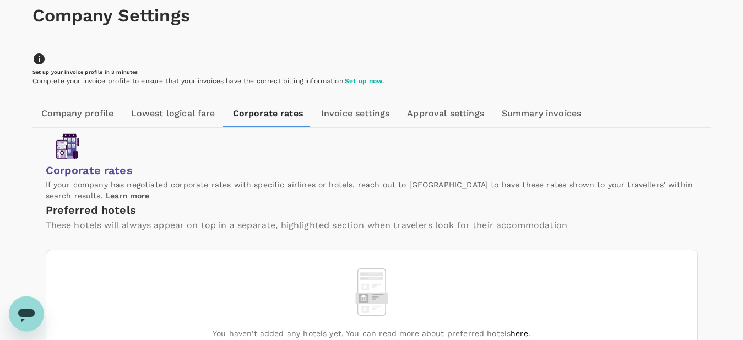
scroll to position [57, 0]
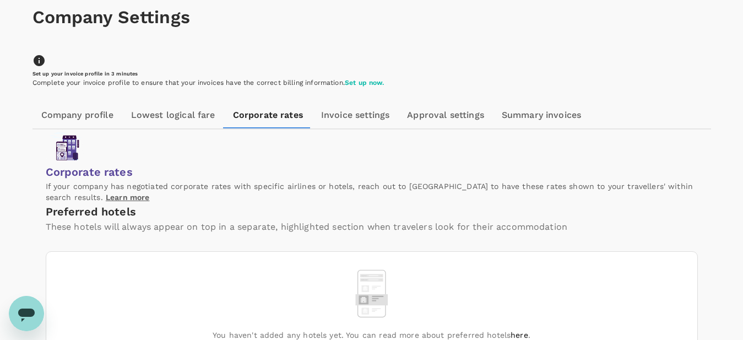
click at [347, 115] on link "Invoice settings" at bounding box center [355, 115] width 86 height 26
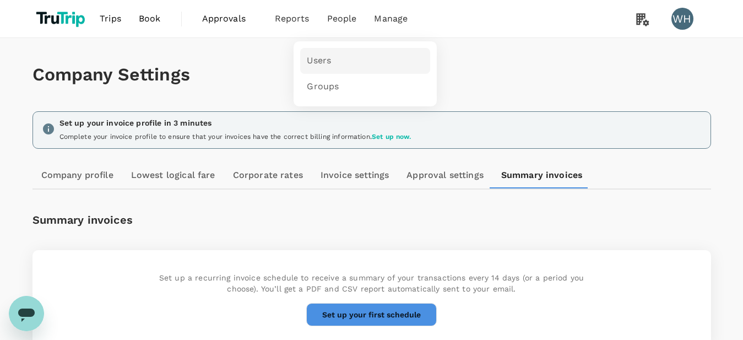
click at [322, 61] on span "Users" at bounding box center [319, 61] width 24 height 13
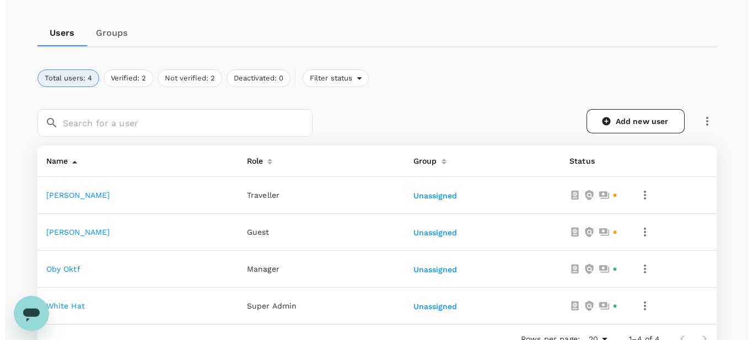
scroll to position [169, 0]
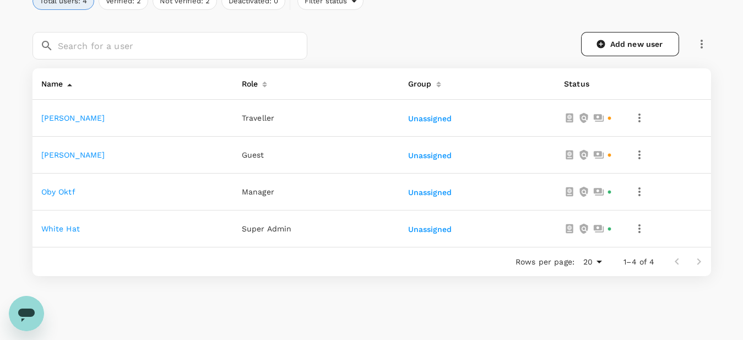
click at [642, 191] on icon "button" at bounding box center [639, 191] width 13 height 13
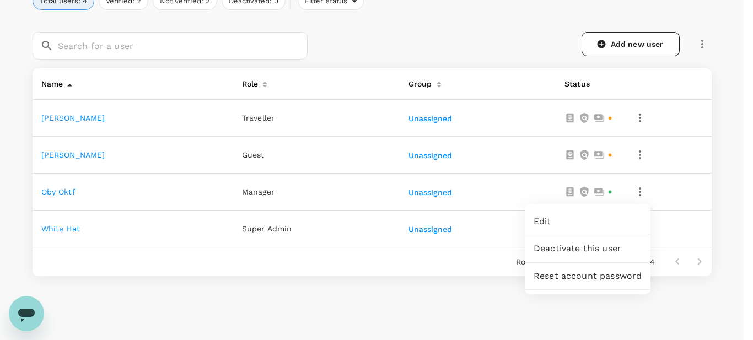
click at [553, 221] on span "Edit" at bounding box center [587, 221] width 108 height 13
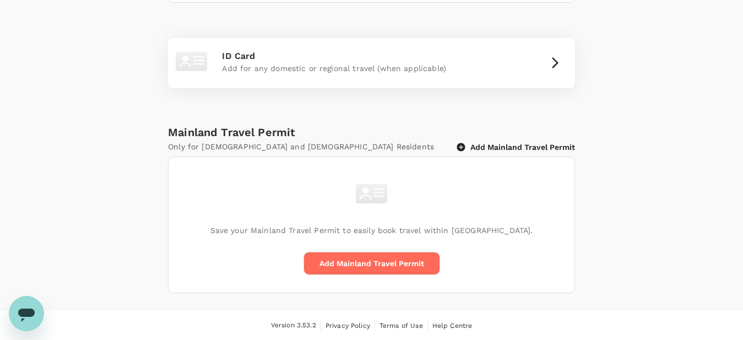
scroll to position [358, 0]
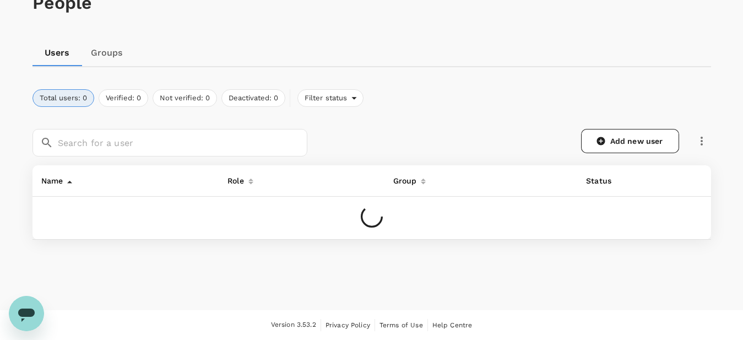
scroll to position [1, 0]
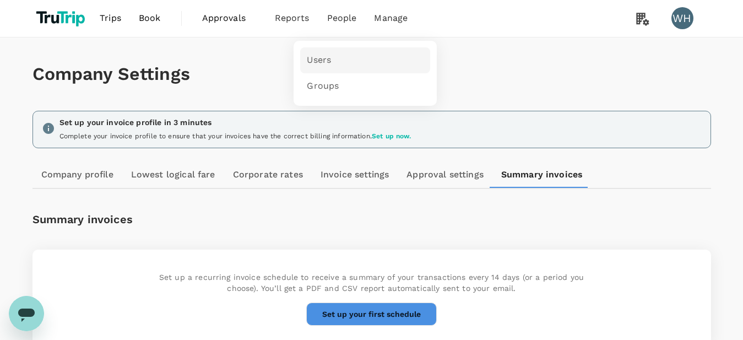
click at [328, 62] on span "Users" at bounding box center [319, 60] width 24 height 13
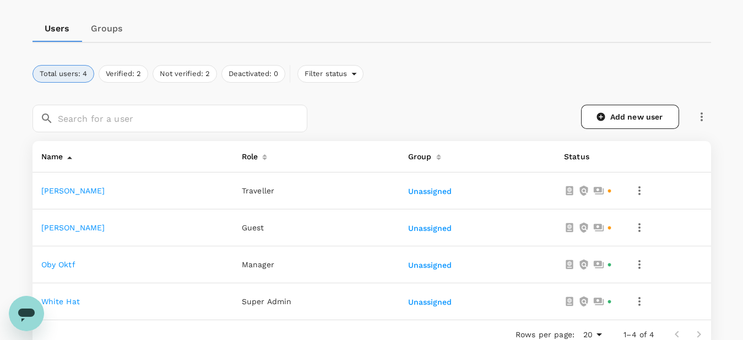
scroll to position [112, 0]
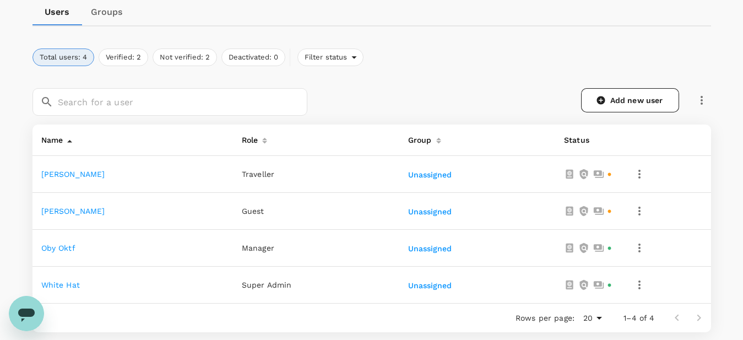
click at [68, 244] on td "Oby Oktf" at bounding box center [133, 248] width 201 height 37
click at [65, 251] on link "Oby Oktf" at bounding box center [58, 248] width 34 height 9
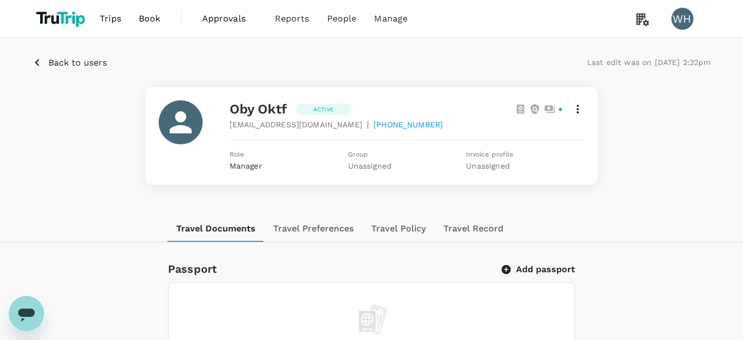
click at [577, 110] on icon at bounding box center [577, 108] width 13 height 13
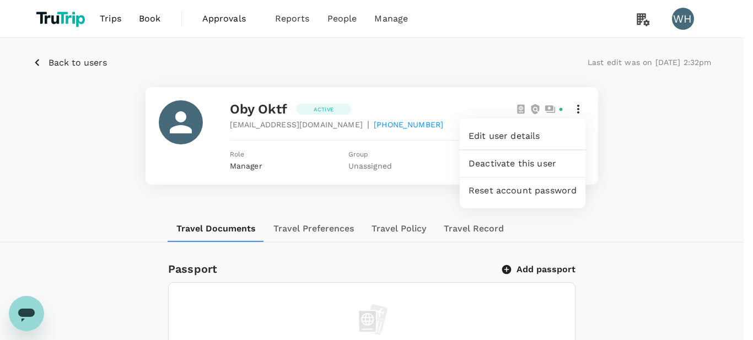
click at [522, 135] on span "Edit user details" at bounding box center [522, 135] width 108 height 13
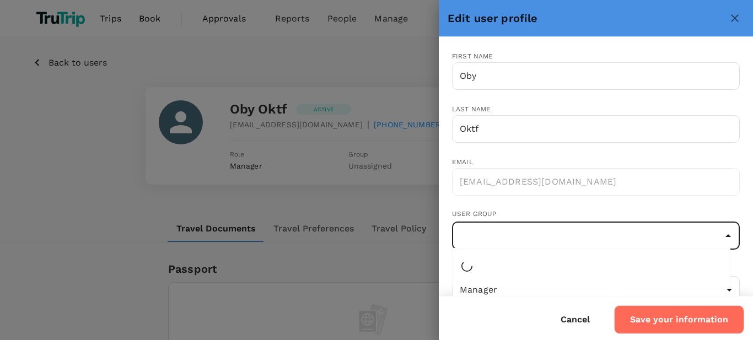
click at [509, 232] on input "text" at bounding box center [596, 235] width 282 height 21
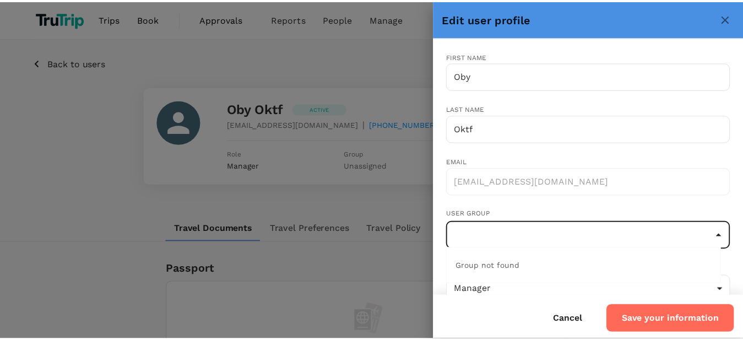
scroll to position [33, 0]
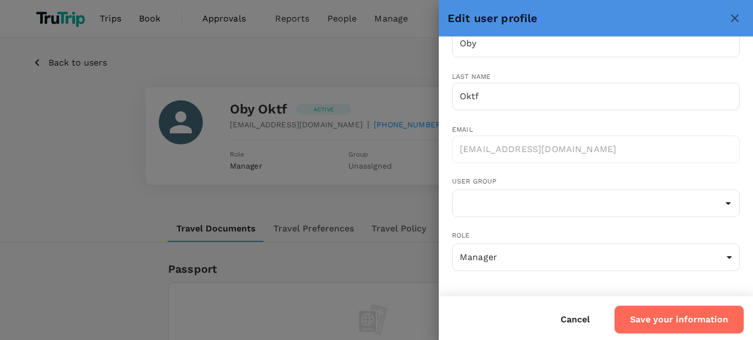
click at [554, 66] on div "Last name Oktf ​" at bounding box center [586, 88] width 305 height 71
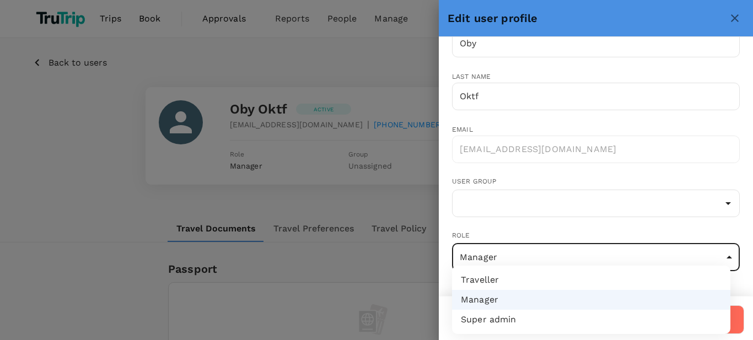
click at [506, 280] on li "Traveller" at bounding box center [591, 280] width 278 height 20
type input "user"
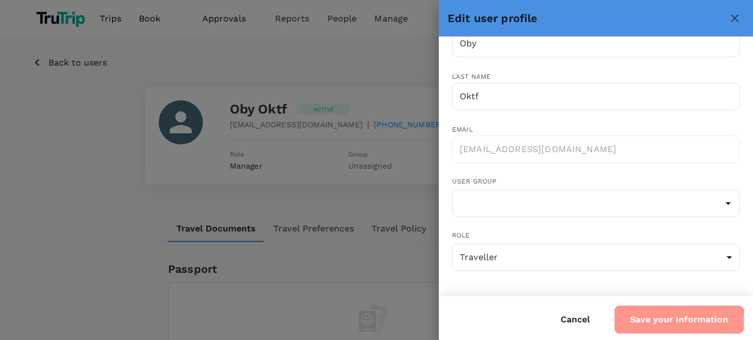
click at [648, 327] on button "Save your information" at bounding box center [679, 319] width 130 height 29
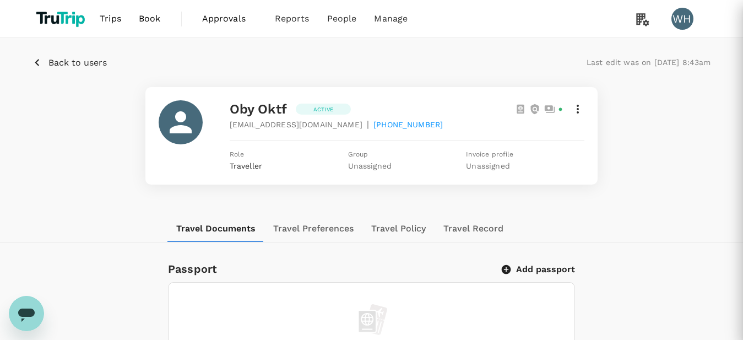
scroll to position [0, 0]
click at [96, 68] on p "Back to users" at bounding box center [77, 62] width 58 height 13
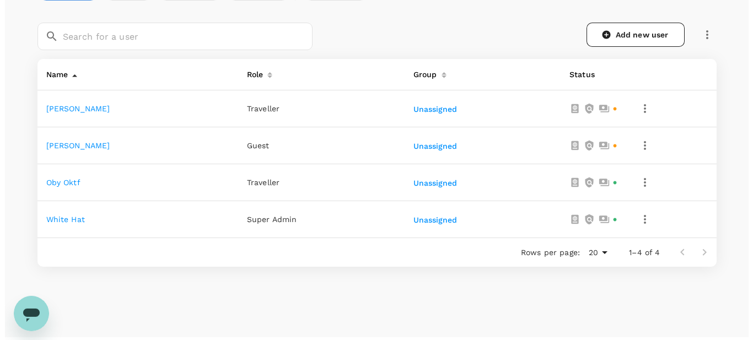
scroll to position [183, 0]
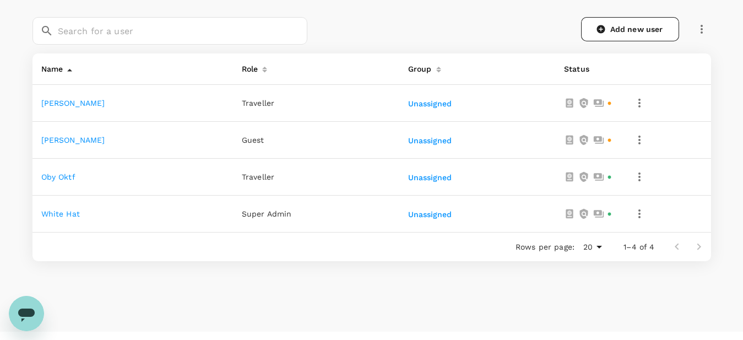
click at [643, 175] on icon "button" at bounding box center [639, 176] width 13 height 13
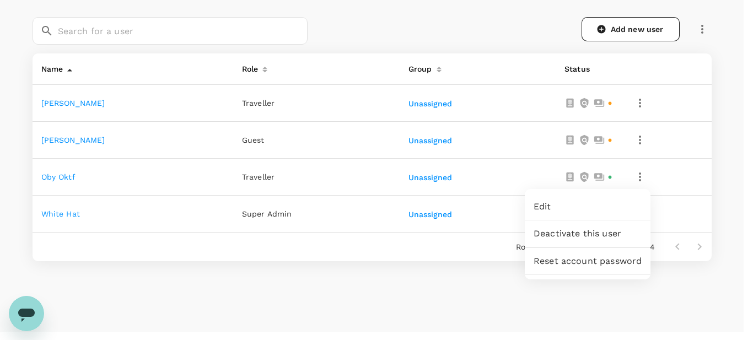
click at [587, 199] on link "Edit" at bounding box center [588, 206] width 126 height 26
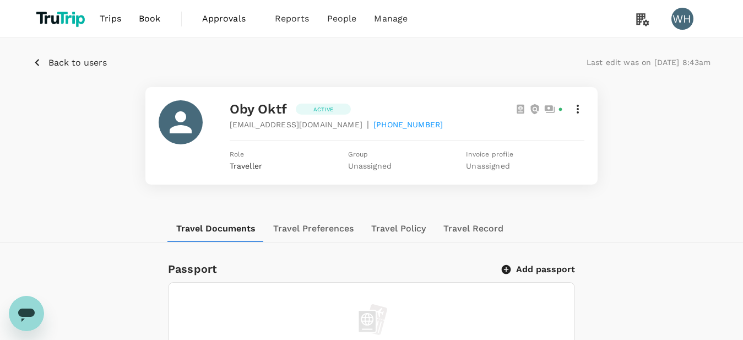
click at [578, 105] on icon at bounding box center [578, 109] width 2 height 9
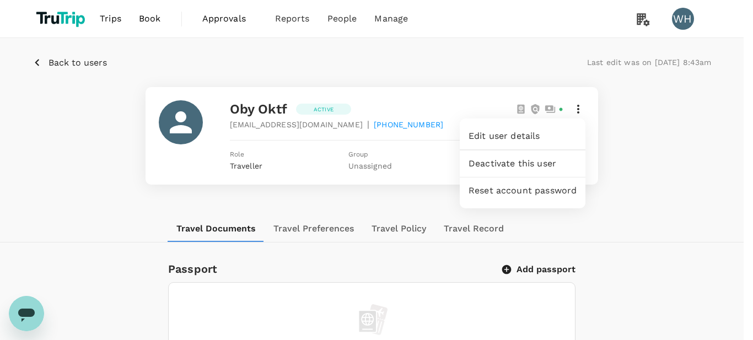
click at [656, 203] on div at bounding box center [376, 170] width 753 height 340
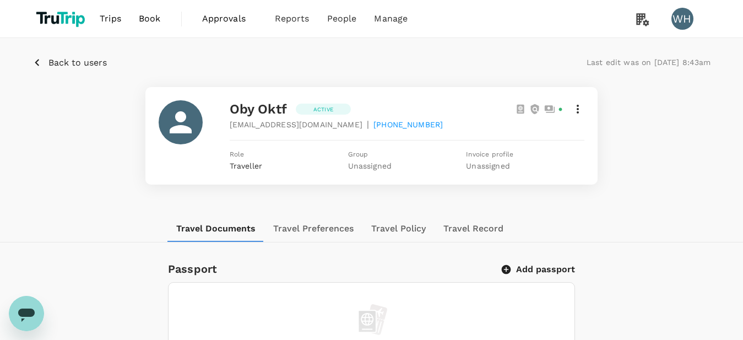
click at [581, 113] on icon at bounding box center [577, 108] width 13 height 13
click at [109, 19] on span "Trips" at bounding box center [110, 18] width 21 height 13
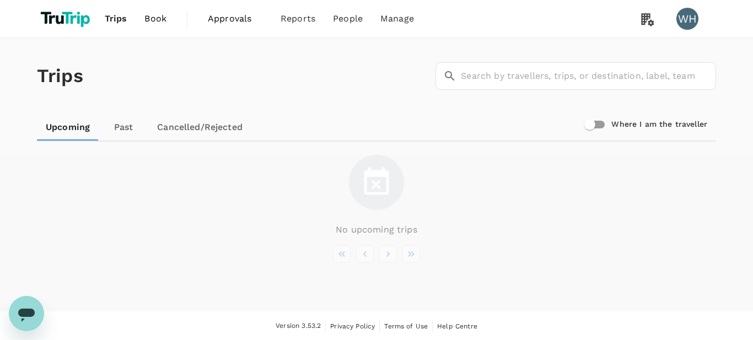
click at [125, 123] on link "Past" at bounding box center [124, 127] width 50 height 26
click at [213, 131] on link "Cancelled/Rejected" at bounding box center [199, 127] width 103 height 26
click at [157, 19] on span "Book" at bounding box center [154, 18] width 22 height 13
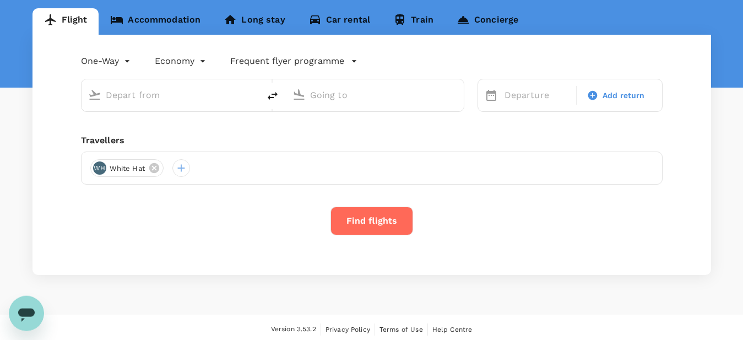
scroll to position [111, 0]
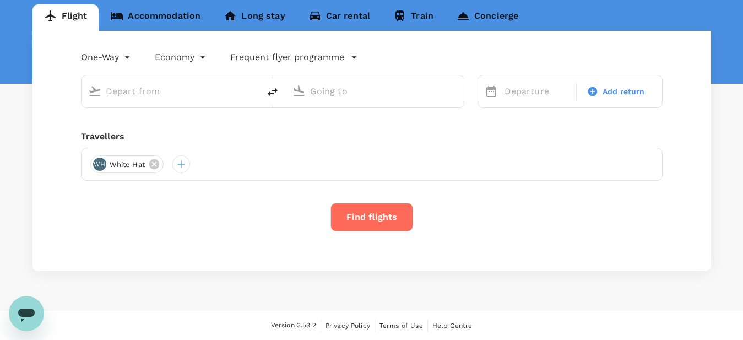
click at [177, 99] on input "text" at bounding box center [171, 91] width 131 height 17
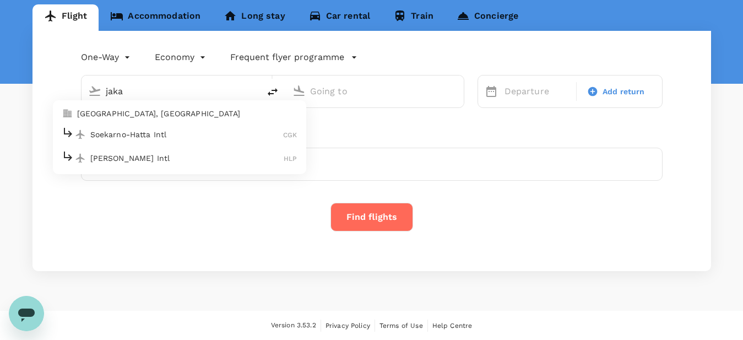
click at [169, 132] on p "Soekarno-Hatta Intl" at bounding box center [186, 134] width 193 height 11
type input "jaka"
type input "Soekarno-Hatta Intl (CGK)"
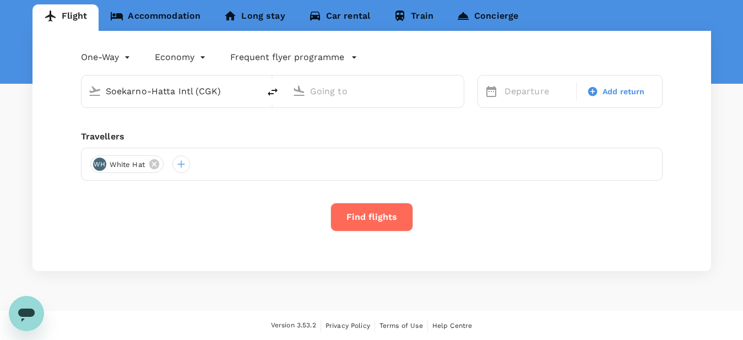
click at [365, 93] on input "text" at bounding box center [375, 91] width 131 height 17
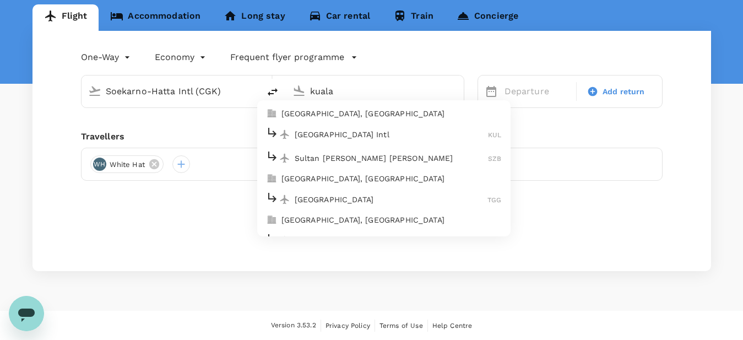
click at [382, 127] on div "[GEOGRAPHIC_DATA] Intl KUL" at bounding box center [384, 134] width 236 height 17
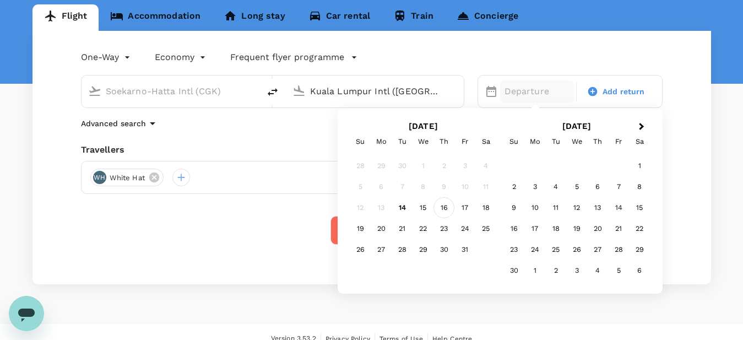
type input "Kuala Lumpur Intl ([GEOGRAPHIC_DATA])"
click at [445, 213] on div "16" at bounding box center [444, 207] width 21 height 21
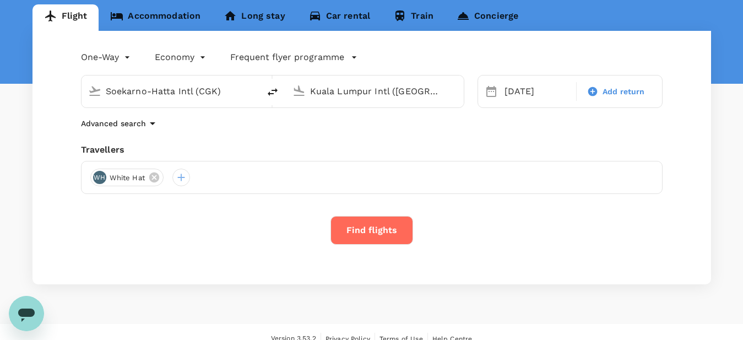
click at [363, 232] on button "Find flights" at bounding box center [372, 230] width 83 height 29
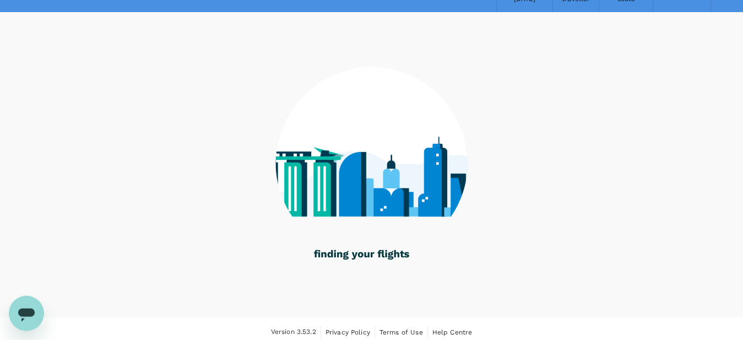
scroll to position [70, 0]
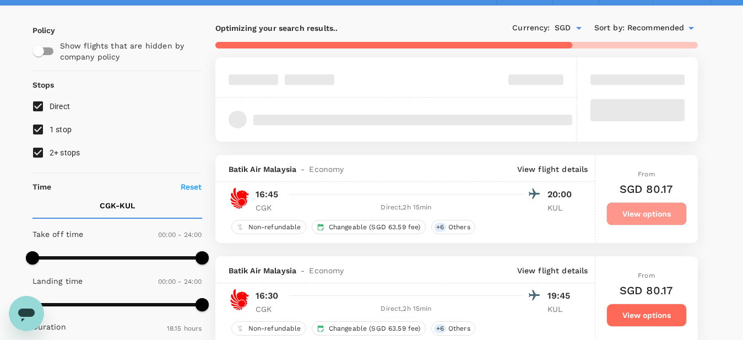
click at [658, 209] on button "View options" at bounding box center [647, 213] width 80 height 23
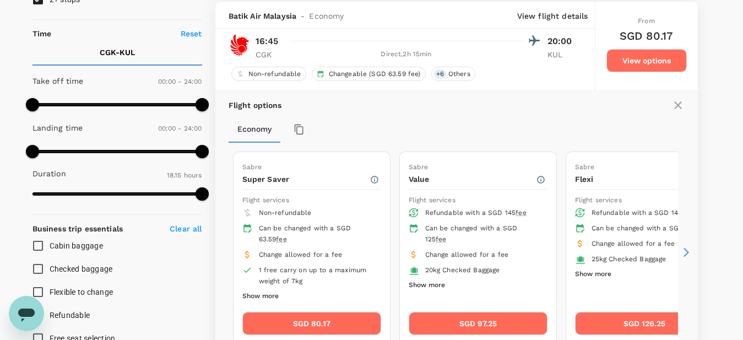
scroll to position [225, 0]
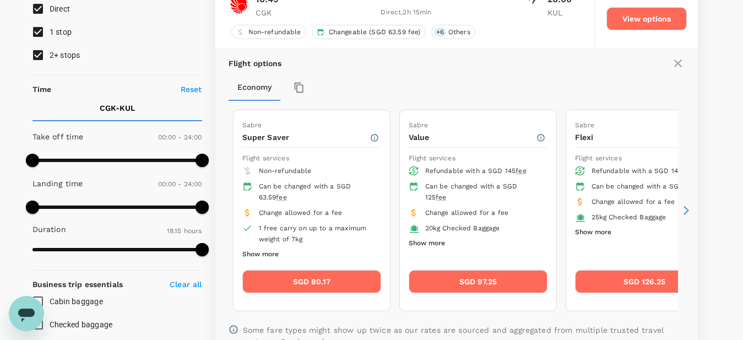
scroll to position [169, 0]
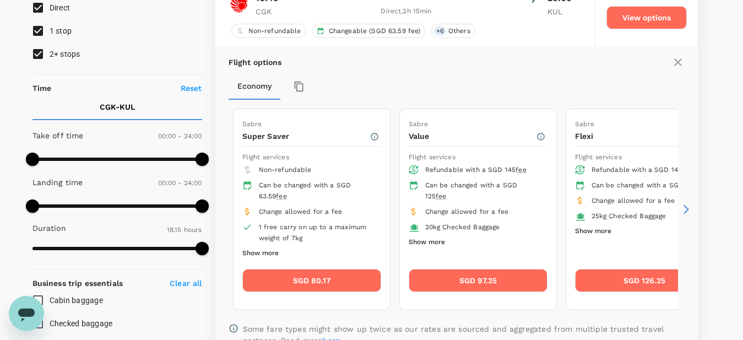
click at [338, 283] on button "SGD 80.17" at bounding box center [311, 280] width 139 height 23
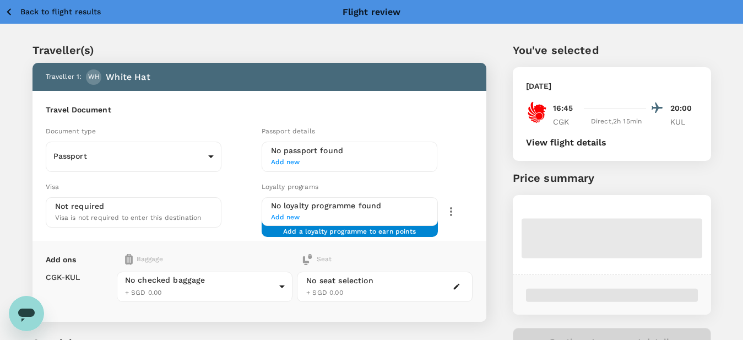
click at [104, 127] on div "Document type" at bounding box center [152, 131] width 212 height 12
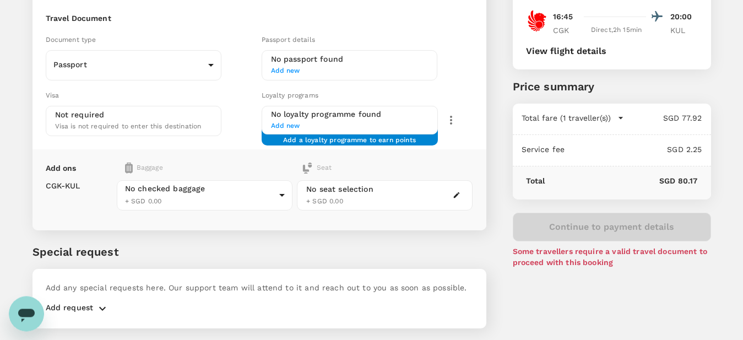
scroll to position [121, 0]
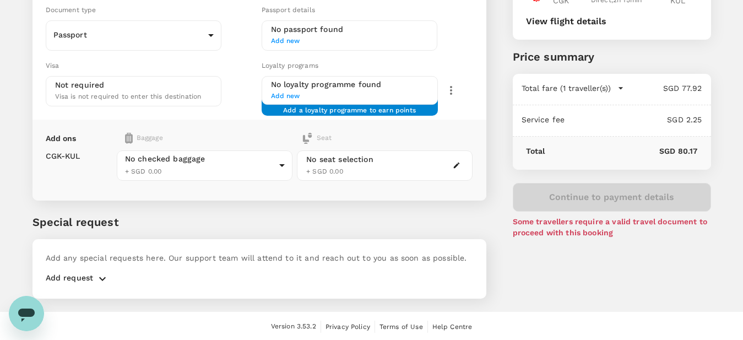
click at [97, 280] on icon "button" at bounding box center [102, 278] width 13 height 13
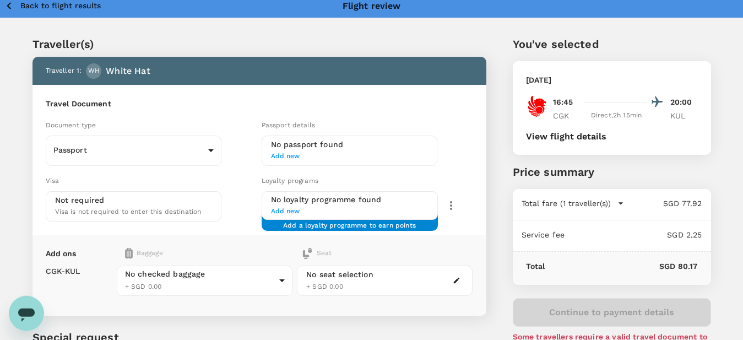
scroll to position [0, 0]
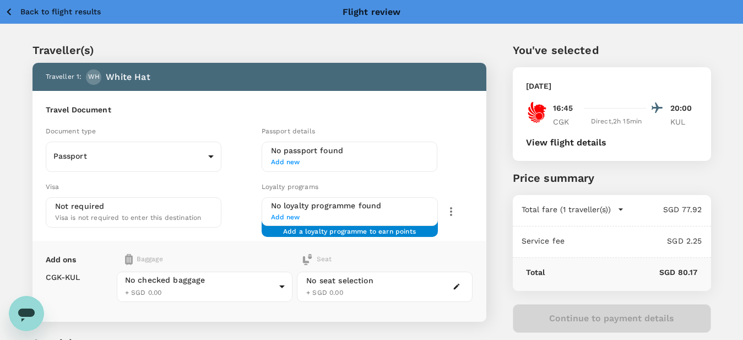
click at [13, 12] on icon "button" at bounding box center [9, 12] width 14 height 14
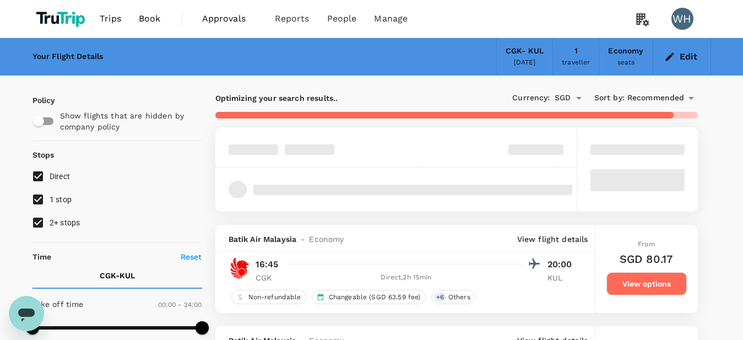
click at [225, 21] on span "Approvals" at bounding box center [229, 18] width 55 height 13
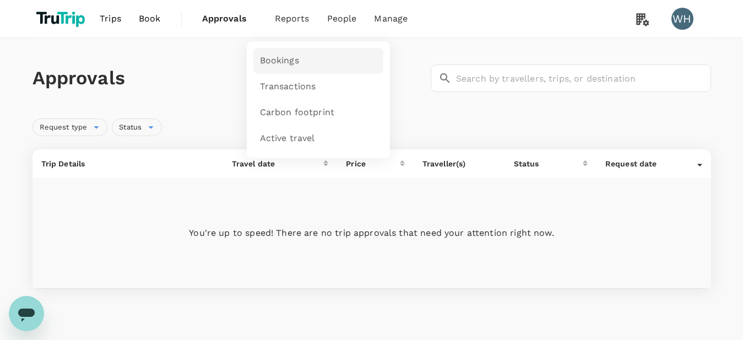
click at [288, 60] on span "Bookings" at bounding box center [279, 61] width 39 height 13
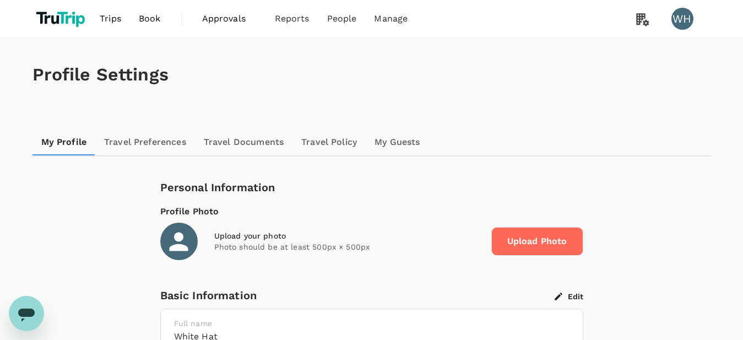
click at [386, 144] on link "My Guests" at bounding box center [397, 142] width 63 height 26
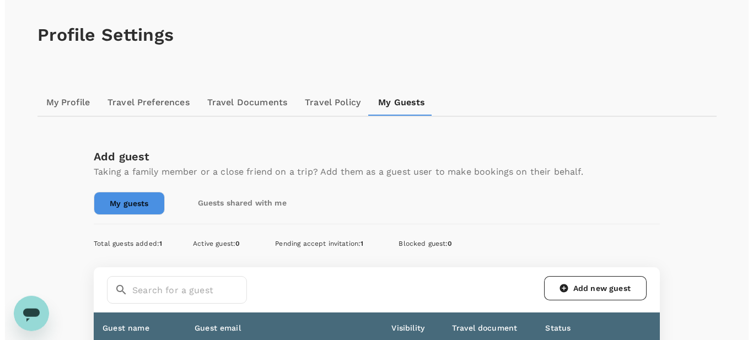
scroll to position [112, 0]
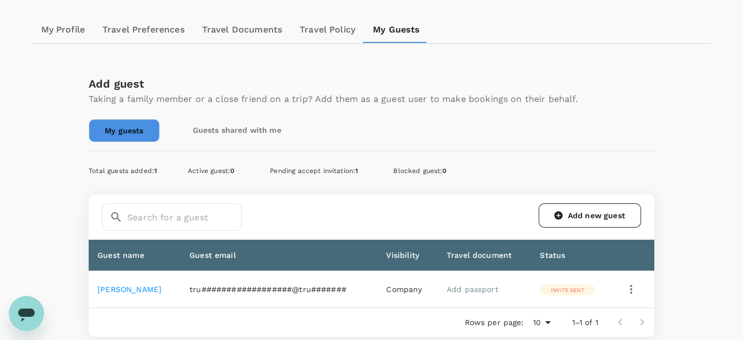
click at [631, 290] on icon "button" at bounding box center [631, 289] width 13 height 13
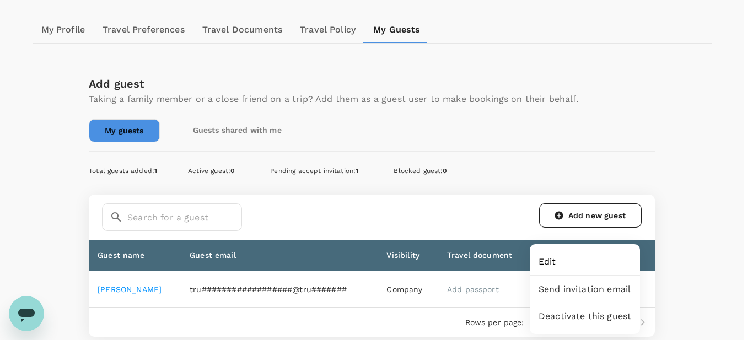
click at [542, 262] on span "Edit" at bounding box center [584, 261] width 93 height 13
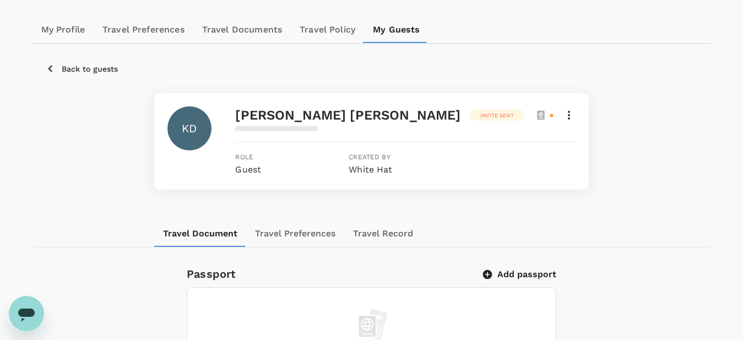
scroll to position [225, 0]
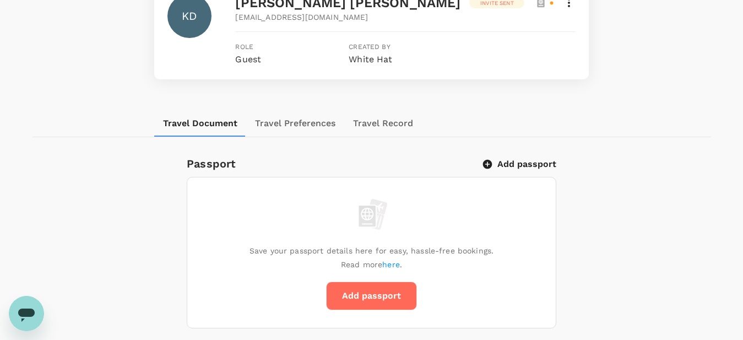
click at [306, 123] on button "Travel Preferences" at bounding box center [295, 123] width 98 height 26
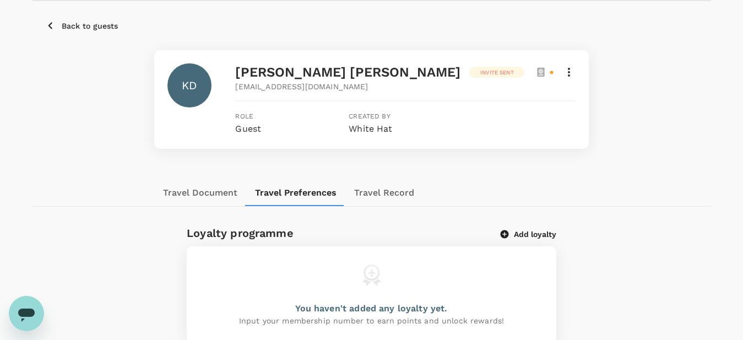
click at [387, 171] on div "Back to guests KD Kevin DeBruyne Invite sent trutripguest+wJMdyGFS@trutrip.co R…" at bounding box center [372, 90] width 679 height 179
click at [370, 186] on button "Travel Record" at bounding box center [384, 193] width 78 height 26
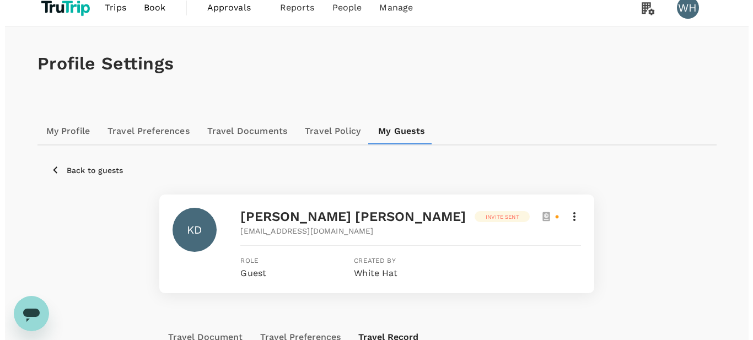
scroll to position [4, 0]
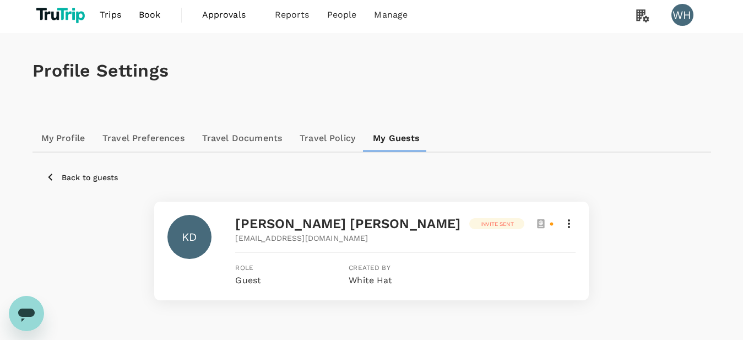
click at [572, 221] on icon at bounding box center [569, 223] width 13 height 13
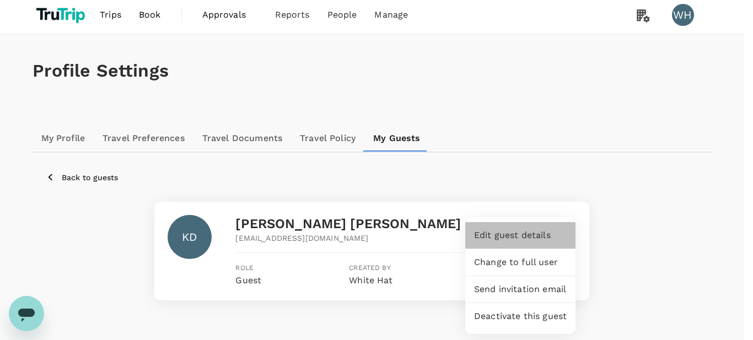
click at [538, 237] on span "Edit guest details" at bounding box center [520, 235] width 93 height 13
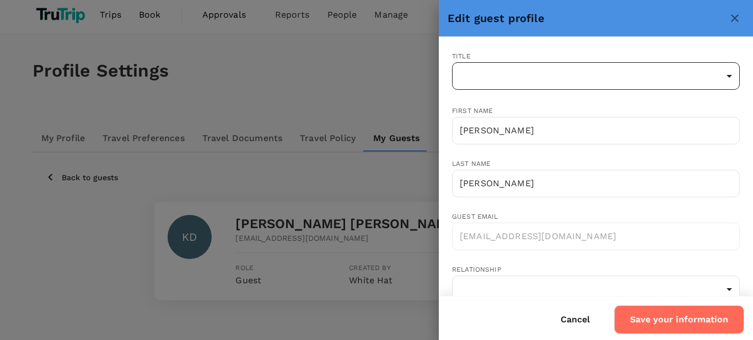
click at [543, 81] on body "Trips Book Approvals 0 Reports People Manage WH Profile Settings My Profile Tra…" at bounding box center [376, 276] width 753 height 560
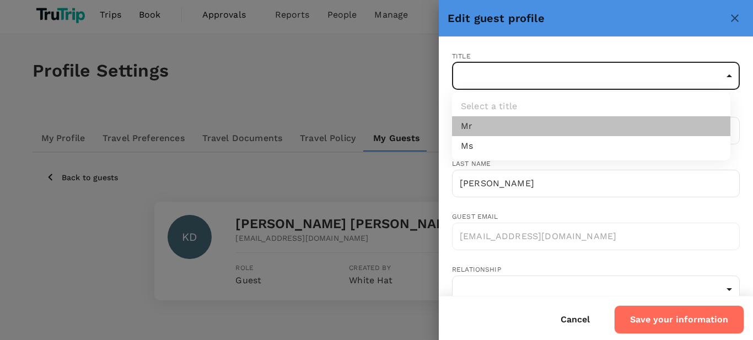
click at [495, 127] on li "Mr" at bounding box center [591, 126] width 278 height 20
type input "Mr"
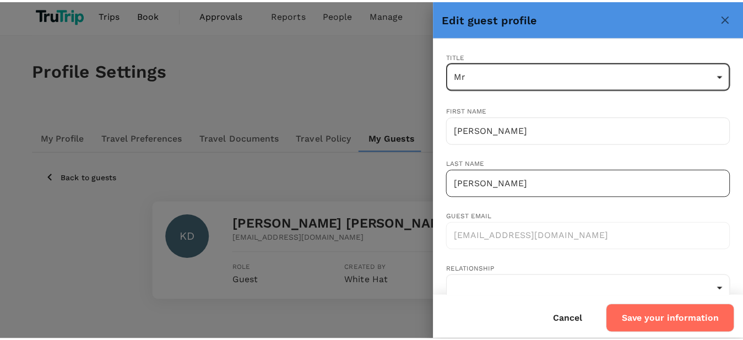
scroll to position [83, 0]
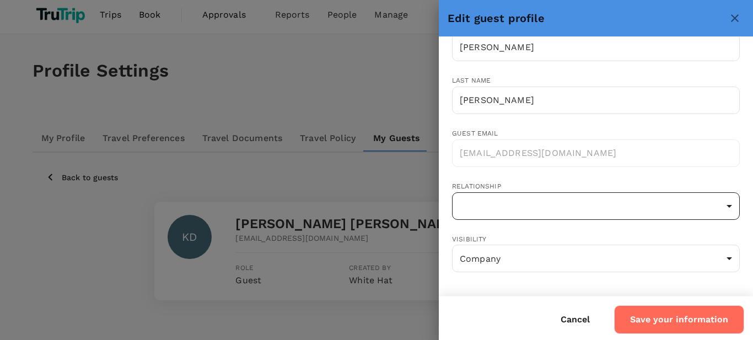
click at [579, 198] on body "Trips Book Approvals 0 Reports People Manage WH Profile Settings My Profile Tra…" at bounding box center [376, 276] width 753 height 560
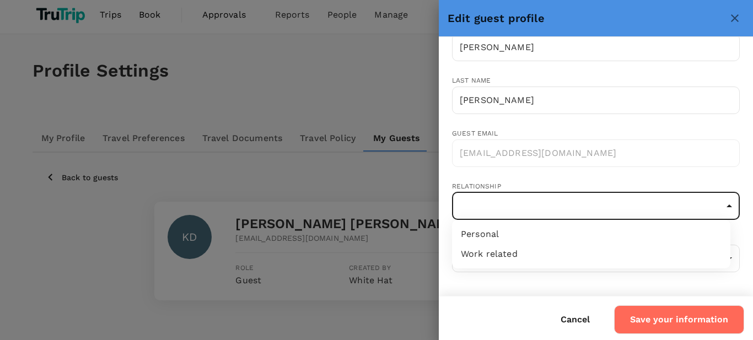
click at [528, 232] on li "Personal" at bounding box center [591, 234] width 278 height 20
type input "personal"
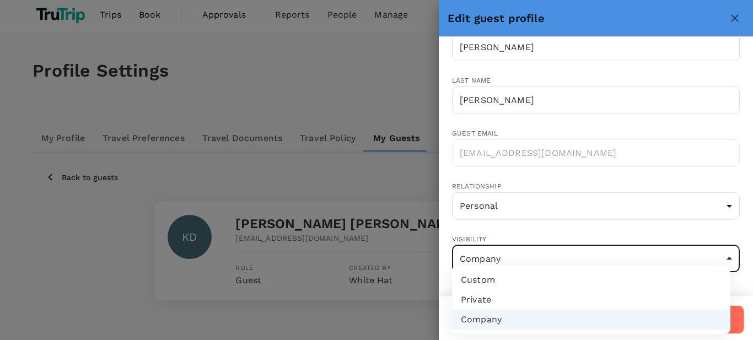
click at [581, 268] on body "Trips Book Approvals 0 Reports People Manage WH Profile Settings My Profile Tra…" at bounding box center [376, 276] width 753 height 560
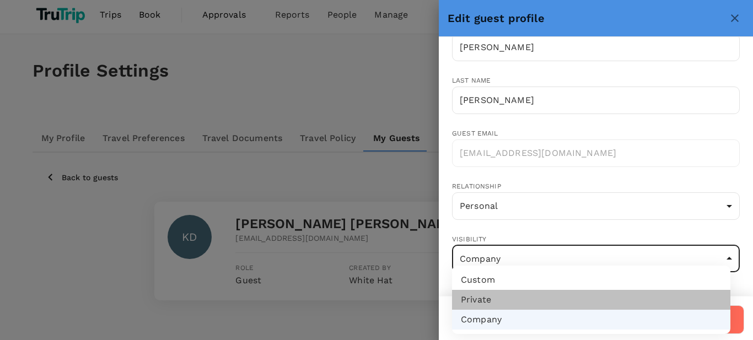
click at [529, 295] on li "Private" at bounding box center [591, 300] width 278 height 20
type input "private"
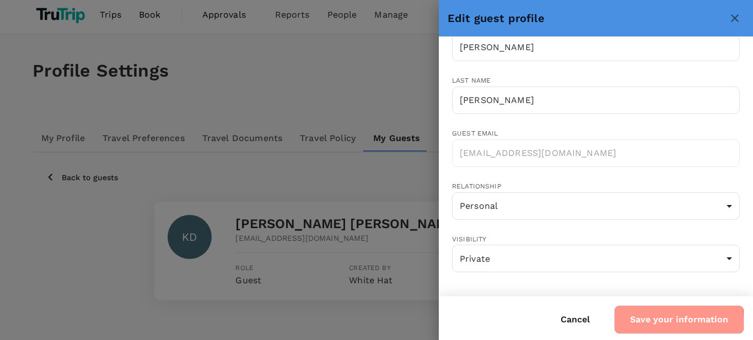
click at [652, 322] on button "Save your information" at bounding box center [679, 319] width 130 height 29
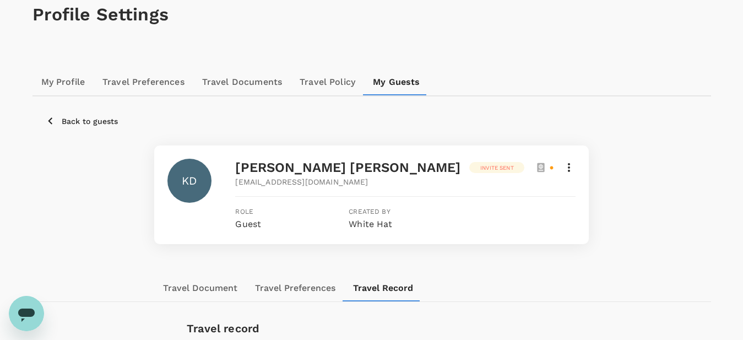
scroll to position [0, 0]
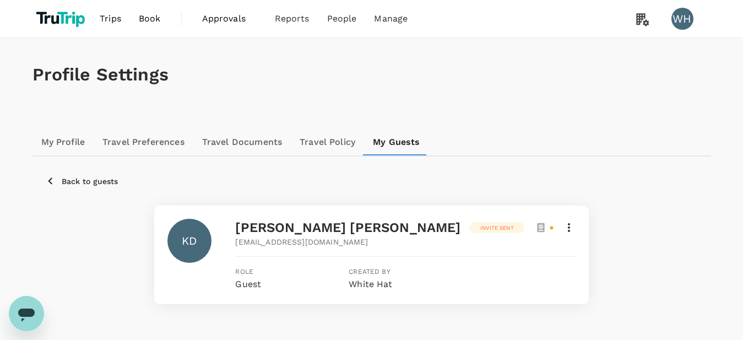
click at [570, 229] on icon at bounding box center [569, 227] width 13 height 13
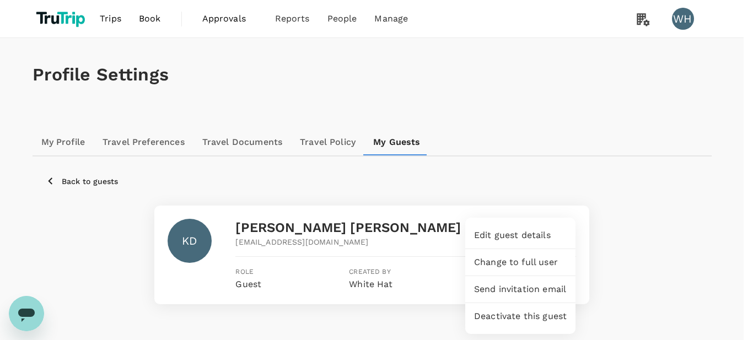
click at [527, 238] on span "Edit guest details" at bounding box center [520, 235] width 93 height 13
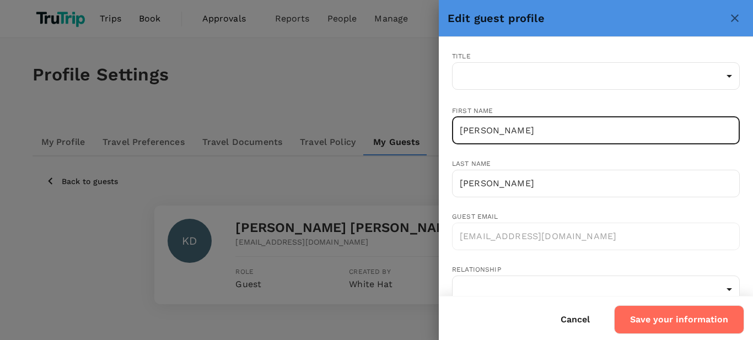
drag, startPoint x: 519, startPoint y: 130, endPoint x: 389, endPoint y: 126, distance: 130.1
click at [389, 126] on div "Edit guest profile Title ​ ​ First name Kevin ​ Last name DeBruyne ​ Guest emai…" at bounding box center [376, 170] width 753 height 340
drag, startPoint x: 516, startPoint y: 133, endPoint x: 451, endPoint y: 134, distance: 65.0
click at [452, 134] on input "[PERSON_NAME]" at bounding box center [596, 131] width 288 height 28
type input "<h1>test</h1>"
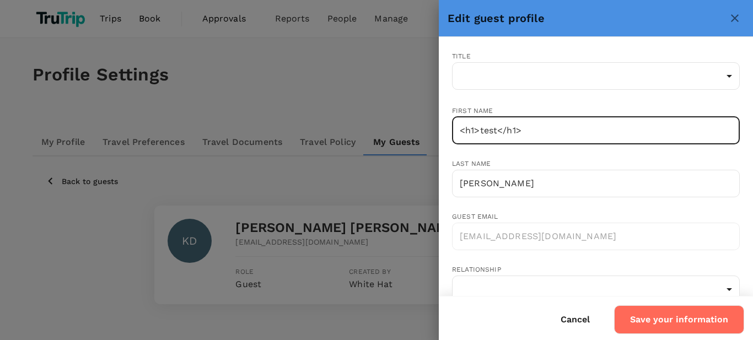
click at [679, 317] on button "Save your information" at bounding box center [679, 319] width 130 height 29
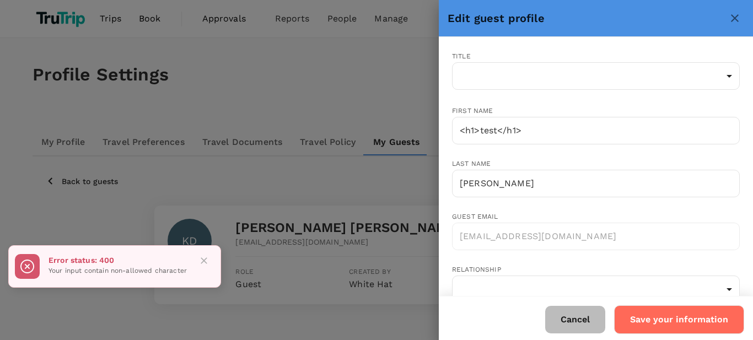
click at [577, 319] on button "Cancel" at bounding box center [575, 320] width 60 height 28
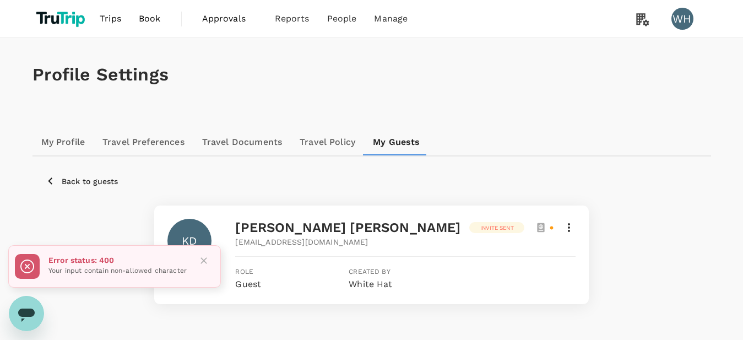
click at [515, 190] on div "Back to guests" at bounding box center [372, 189] width 652 height 31
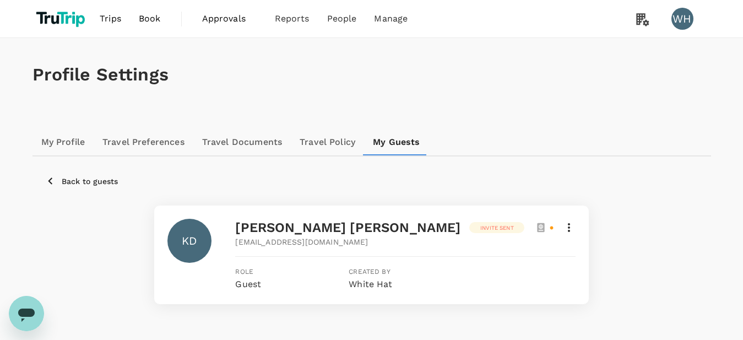
click at [66, 140] on link "My Profile" at bounding box center [64, 142] width 62 height 26
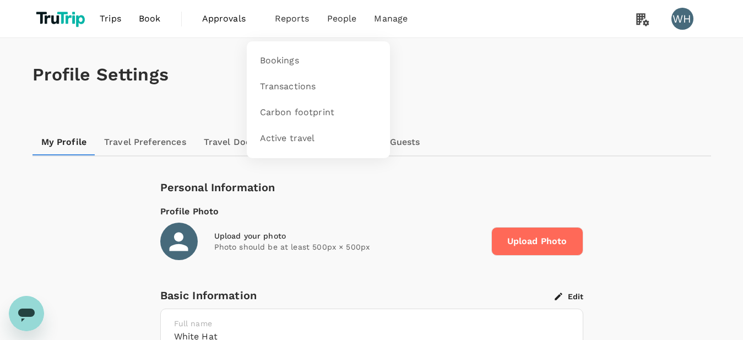
click at [231, 25] on span "Approvals" at bounding box center [229, 18] width 55 height 13
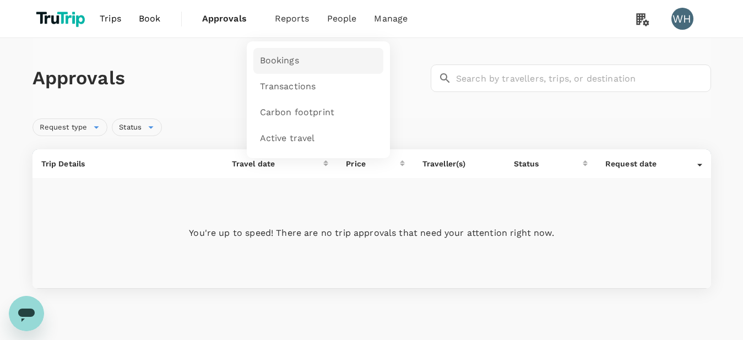
click at [281, 62] on span "Bookings" at bounding box center [279, 61] width 39 height 13
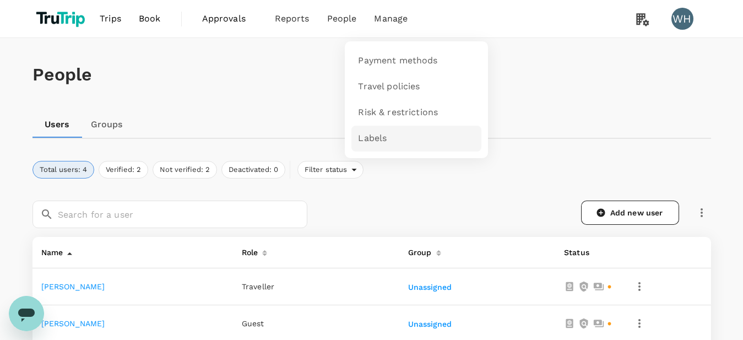
click at [375, 136] on span "Labels" at bounding box center [372, 138] width 29 height 13
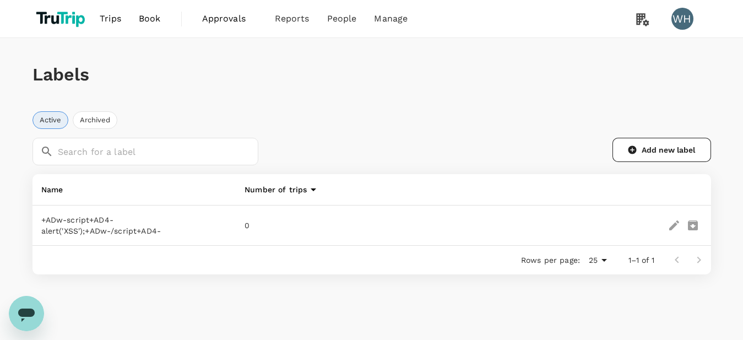
click at [597, 80] on h1 "Labels" at bounding box center [372, 74] width 679 height 20
click at [657, 149] on button "Add new label" at bounding box center [662, 150] width 99 height 24
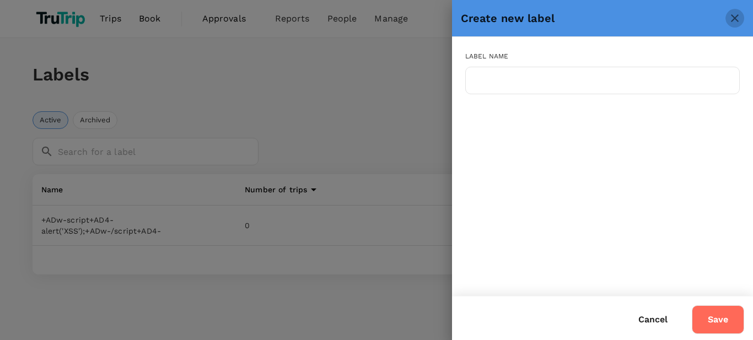
click at [738, 17] on icon "close" at bounding box center [734, 18] width 13 height 13
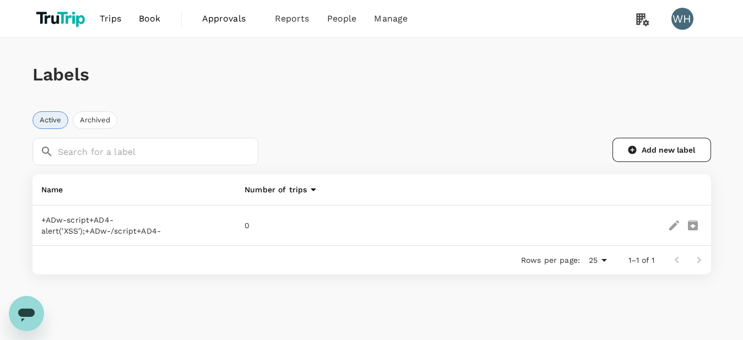
click at [677, 223] on icon "edit" at bounding box center [674, 225] width 13 height 13
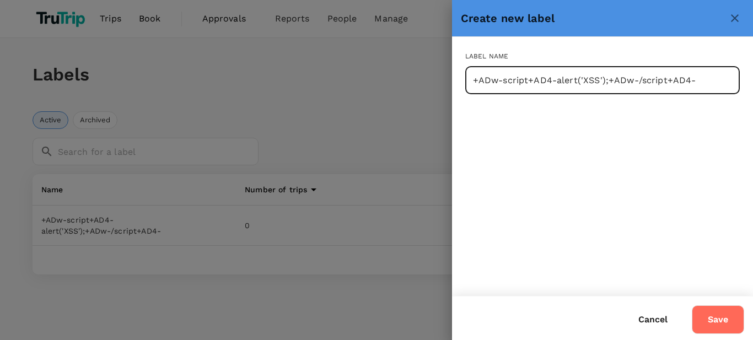
drag, startPoint x: 702, startPoint y: 80, endPoint x: 362, endPoint y: 44, distance: 342.4
click at [465, 67] on input "+ADw-script+AD4-alert('XSS');+ADw-/script+AD4-" at bounding box center [602, 81] width 274 height 28
paste input "Dear customer, Thanks for your reply, but we sincerely apologize, but the Secur…"
type input "<h1>test</h1>"
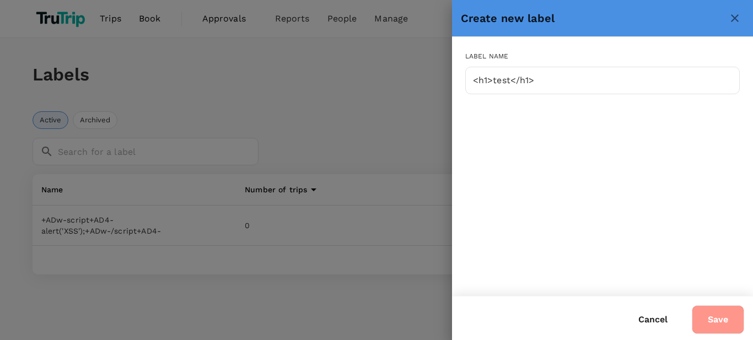
click at [715, 325] on button "Save" at bounding box center [717, 319] width 52 height 29
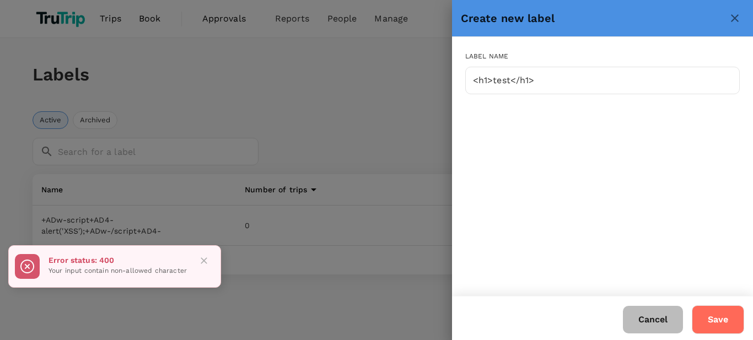
click at [647, 321] on button "Cancel" at bounding box center [653, 320] width 60 height 28
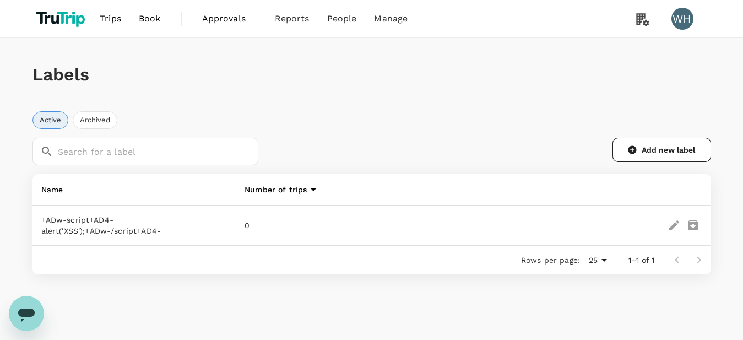
click at [321, 192] on div "Number of trips" at bounding box center [385, 189] width 281 height 13
click at [313, 191] on icon at bounding box center [313, 189] width 13 height 13
click at [670, 148] on button "Add new label" at bounding box center [662, 150] width 99 height 24
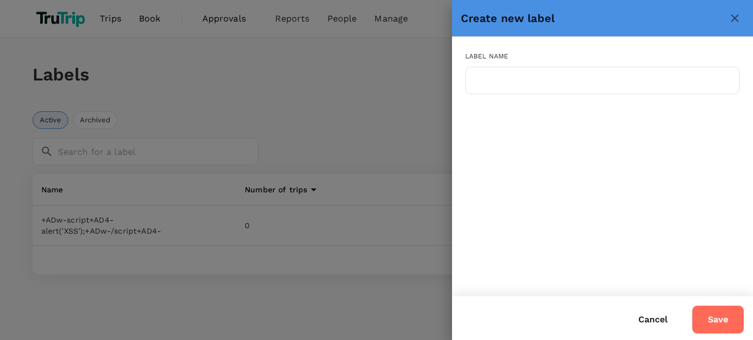
click at [650, 327] on button "Cancel" at bounding box center [653, 320] width 60 height 28
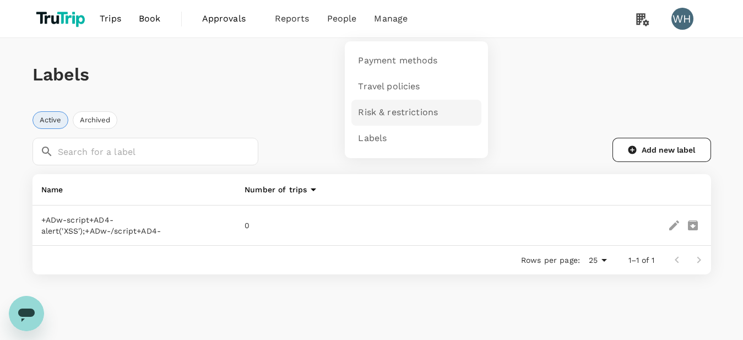
click at [409, 110] on span "Risk & restrictions" at bounding box center [398, 112] width 80 height 13
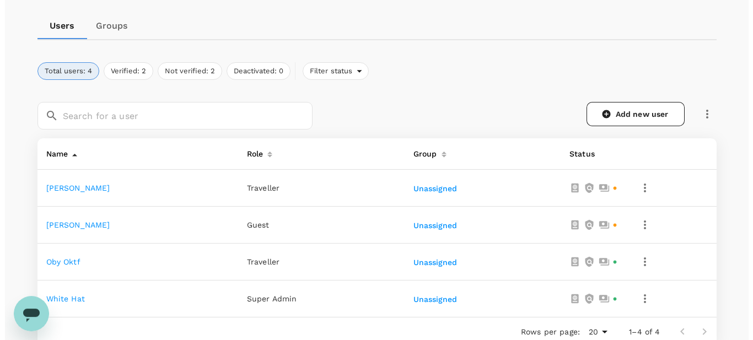
scroll to position [92, 0]
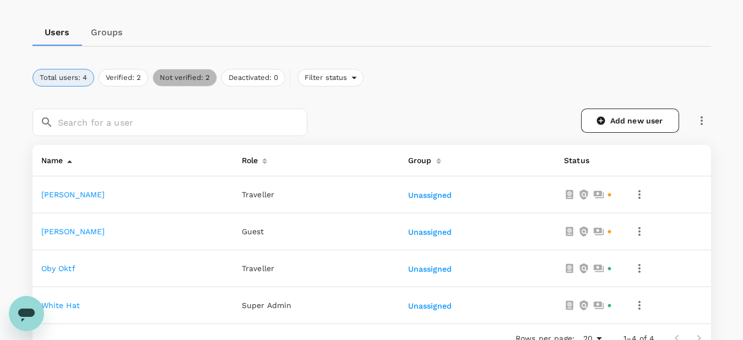
click at [188, 79] on button "Not verified: 2" at bounding box center [185, 78] width 64 height 18
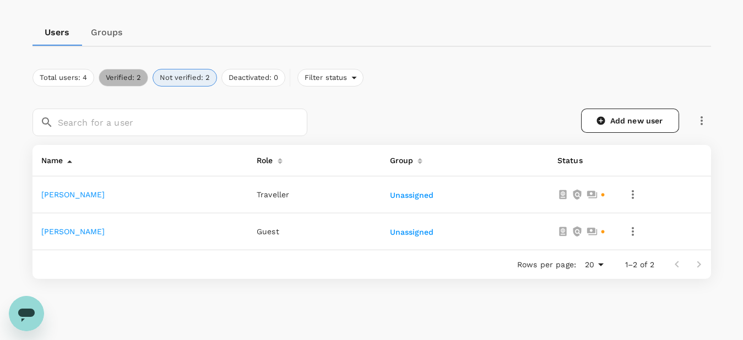
click at [128, 84] on button "Verified: 2" at bounding box center [124, 78] width 50 height 18
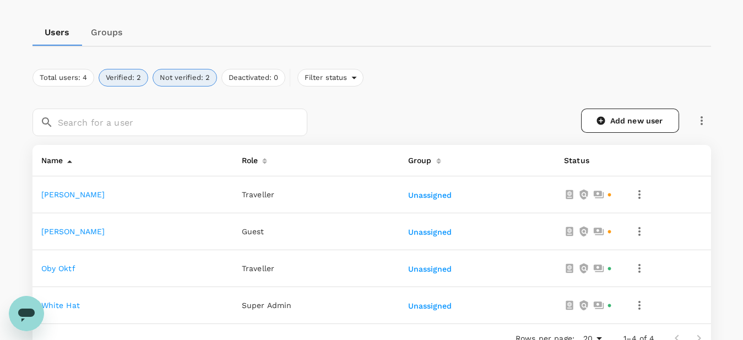
click at [633, 233] on button "button" at bounding box center [639, 231] width 19 height 19
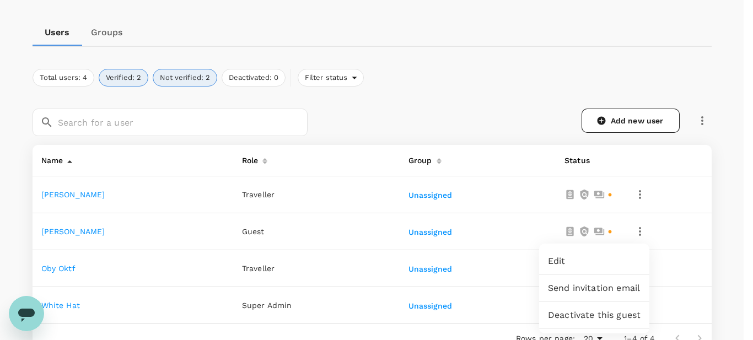
click at [572, 259] on span "Edit" at bounding box center [594, 261] width 93 height 13
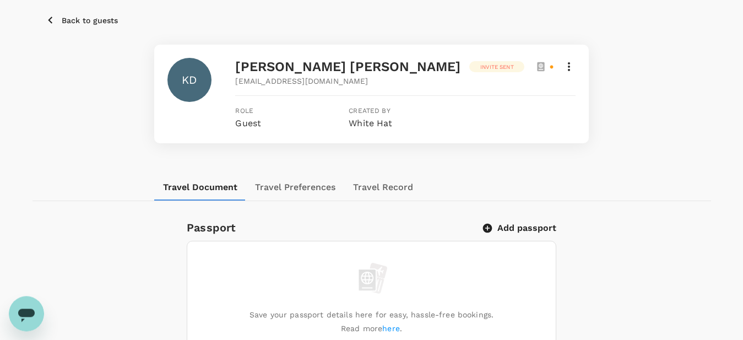
scroll to position [169, 0]
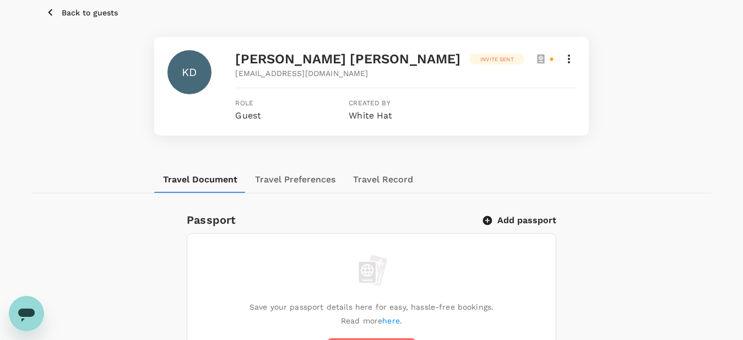
click at [77, 4] on div "Back to guests KD [PERSON_NAME] Invite sent [EMAIL_ADDRESS][DOMAIN_NAME] Role G…" at bounding box center [372, 77] width 679 height 179
click at [82, 14] on p "Back to guests" at bounding box center [90, 12] width 56 height 11
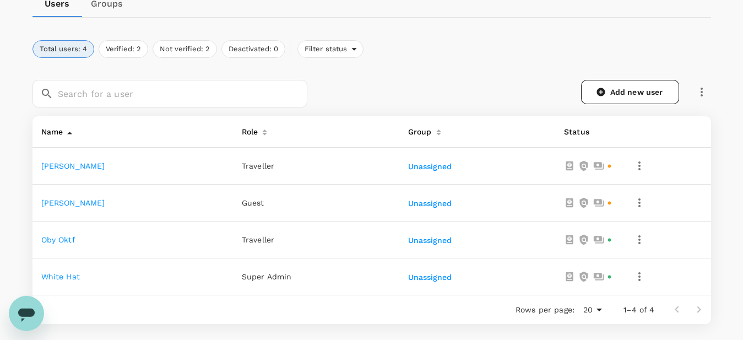
scroll to position [127, 0]
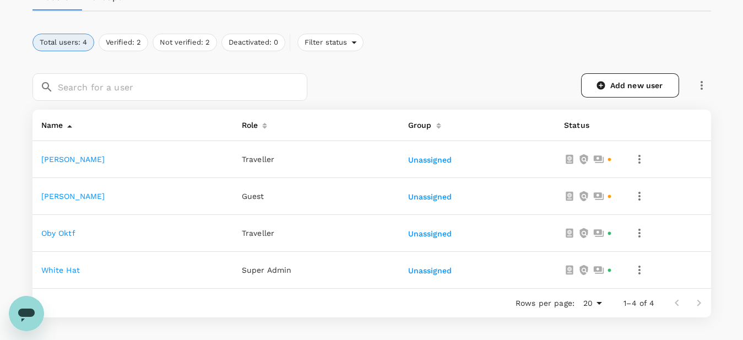
click at [82, 196] on link "[PERSON_NAME]" at bounding box center [73, 196] width 64 height 9
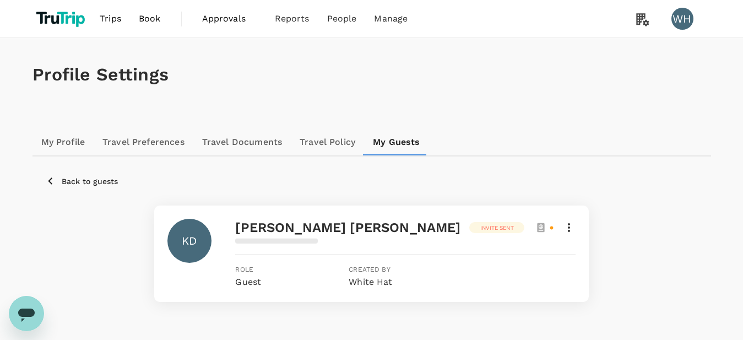
scroll to position [169, 0]
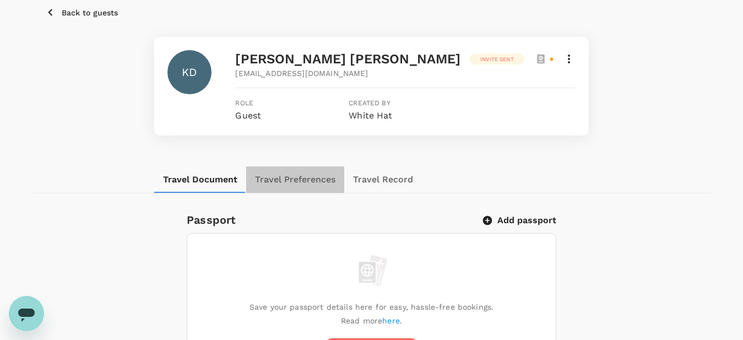
click at [310, 185] on button "Travel Preferences" at bounding box center [295, 179] width 98 height 26
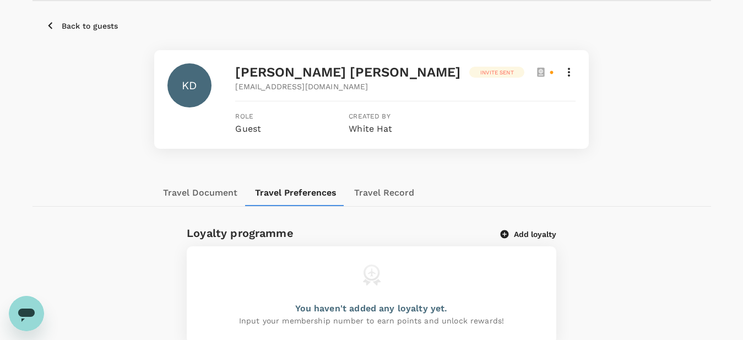
click at [376, 188] on button "Travel Record" at bounding box center [384, 193] width 78 height 26
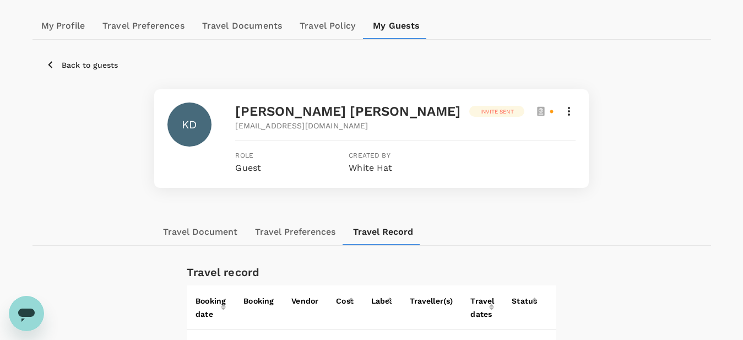
click at [105, 64] on p "Back to guests" at bounding box center [90, 65] width 56 height 11
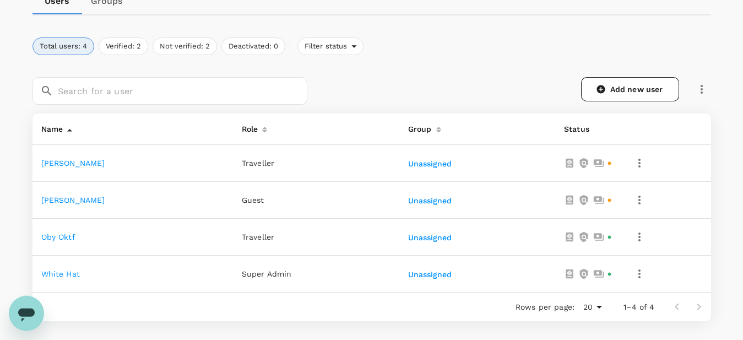
scroll to position [127, 0]
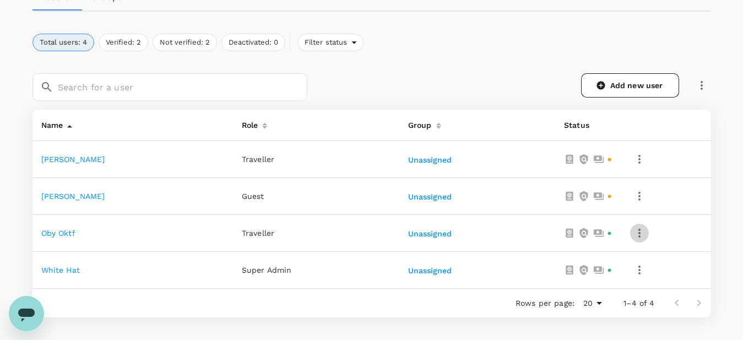
click at [644, 238] on icon "button" at bounding box center [639, 232] width 13 height 13
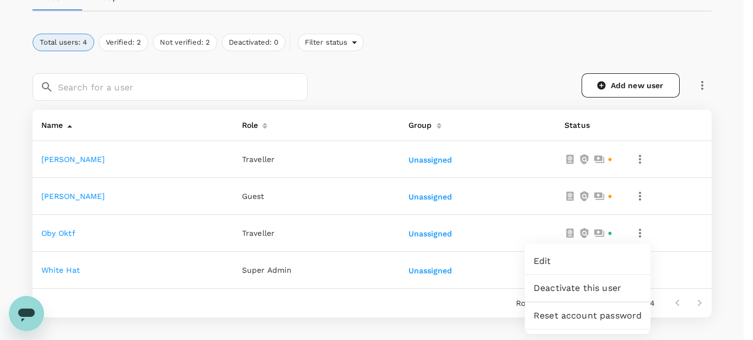
click at [74, 230] on div at bounding box center [376, 170] width 753 height 340
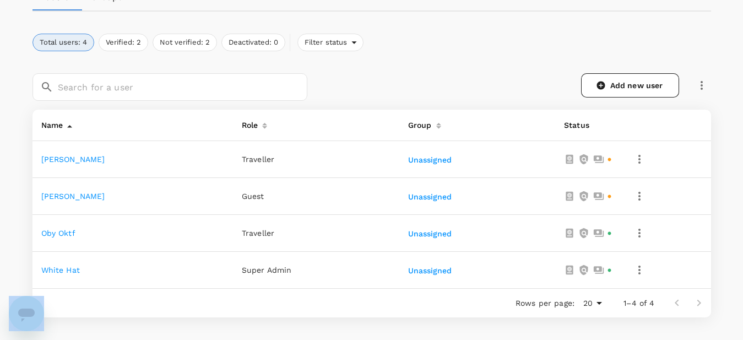
click at [73, 230] on link "Oby Oktf" at bounding box center [58, 233] width 34 height 9
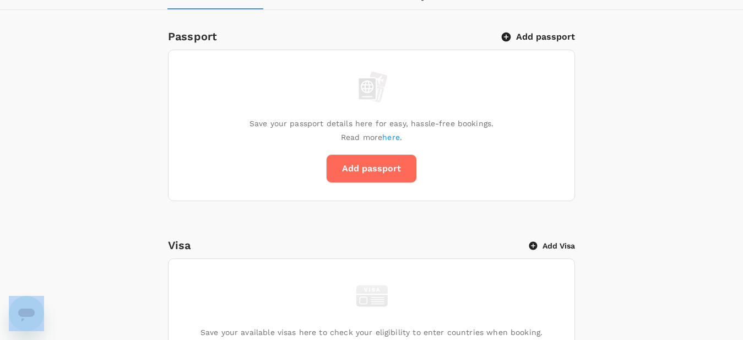
scroll to position [3, 0]
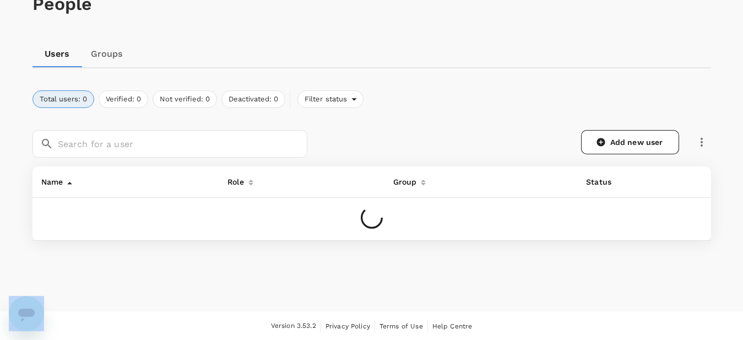
scroll to position [71, 0]
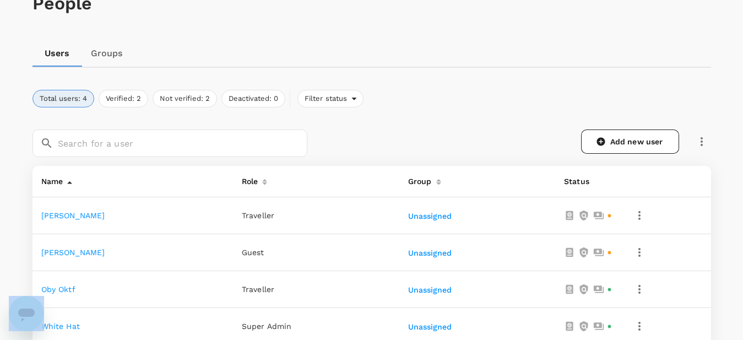
click at [76, 213] on link "[PERSON_NAME]" at bounding box center [73, 215] width 64 height 9
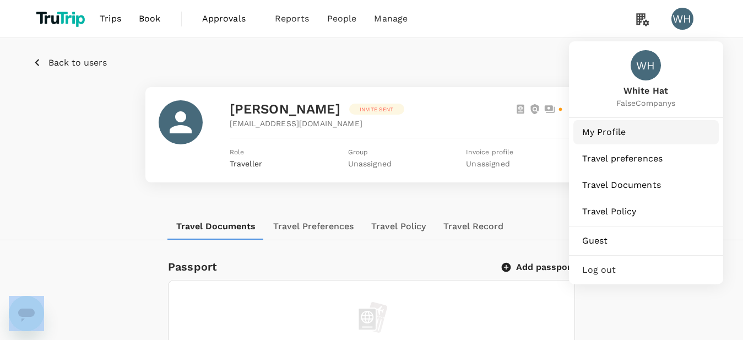
click at [628, 137] on span "My Profile" at bounding box center [646, 132] width 128 height 13
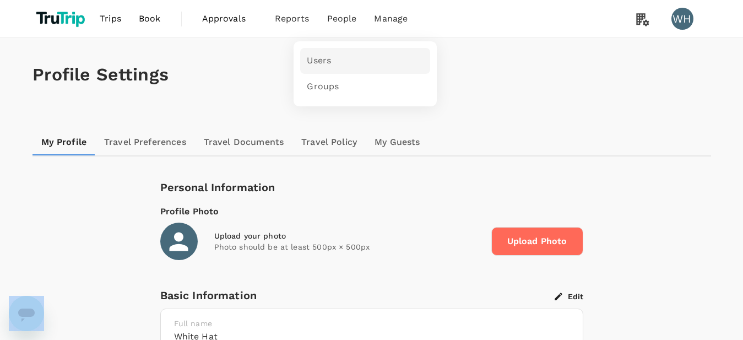
click at [318, 61] on span "Users" at bounding box center [319, 61] width 24 height 13
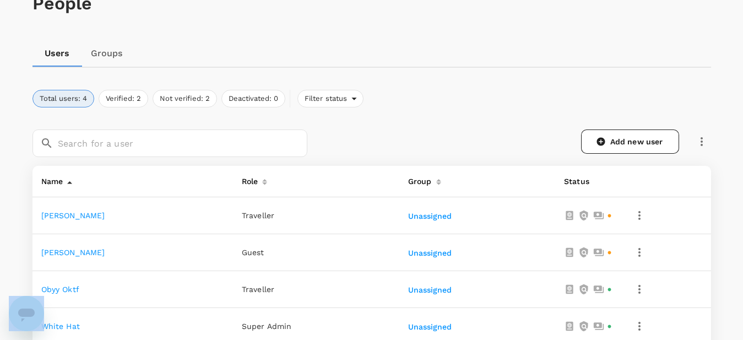
scroll to position [183, 0]
